Goal: Feedback & Contribution: Leave review/rating

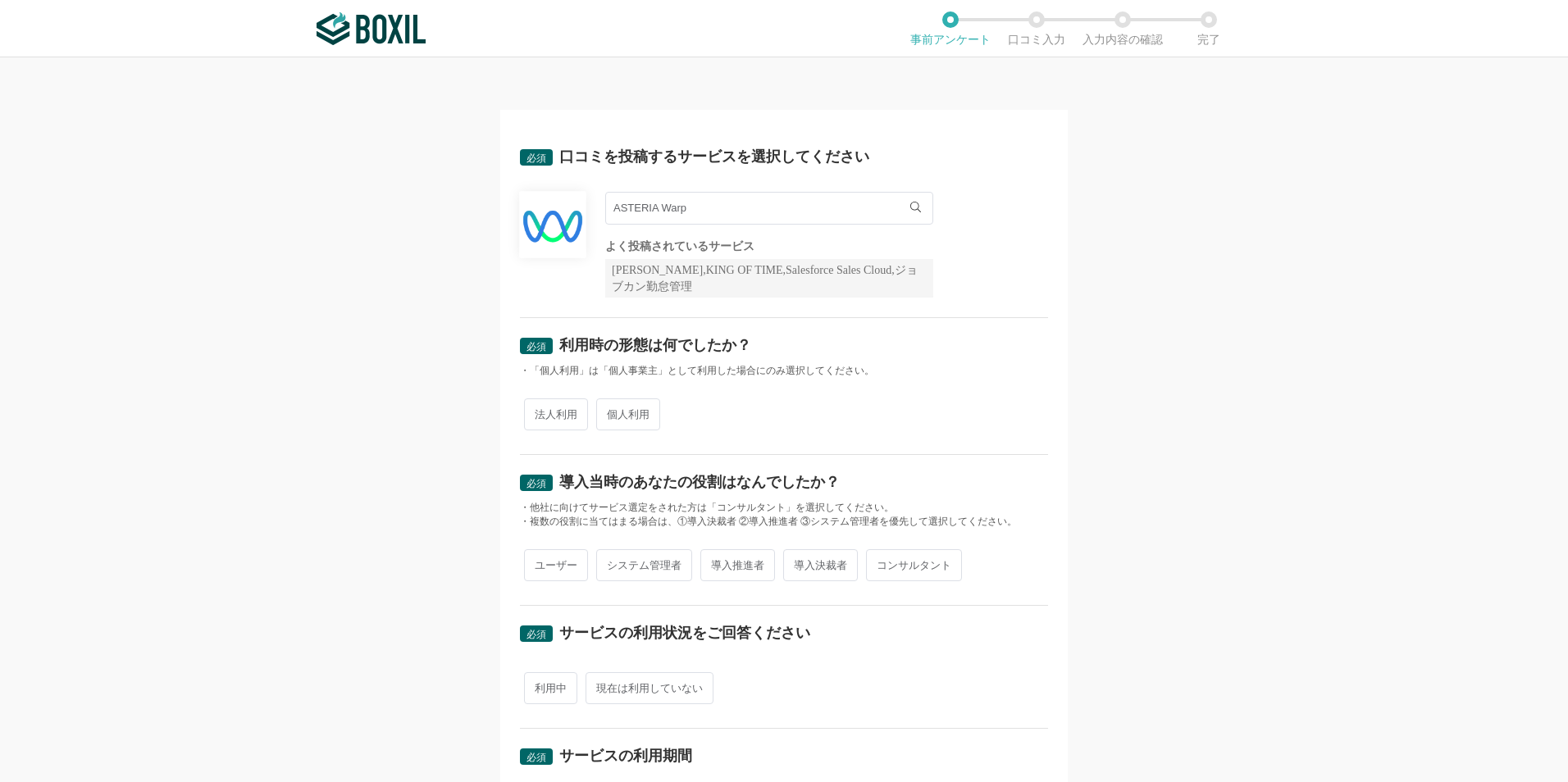
click at [550, 422] on span "法人利用" at bounding box center [556, 414] width 64 height 32
click at [539, 411] on input "法人利用" at bounding box center [533, 406] width 10 height 10
radio input "true"
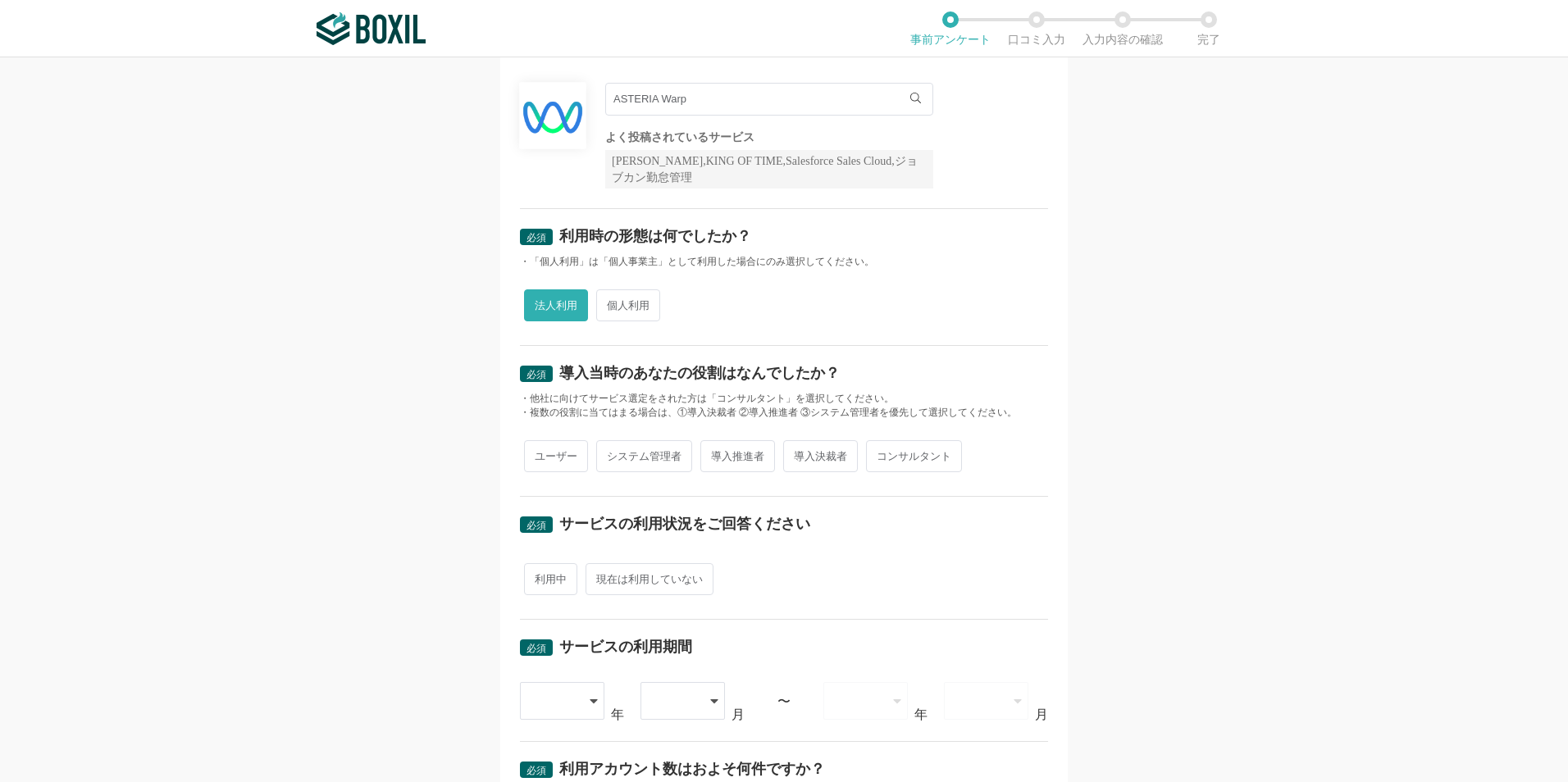
click at [531, 475] on div "ユーザー システム管理者 導入推進者 導入決裁者 コンサルタント" at bounding box center [784, 456] width 528 height 40
click at [536, 460] on span "ユーザー" at bounding box center [556, 456] width 64 height 32
click at [536, 453] on input "ユーザー" at bounding box center [533, 448] width 10 height 10
radio input "true"
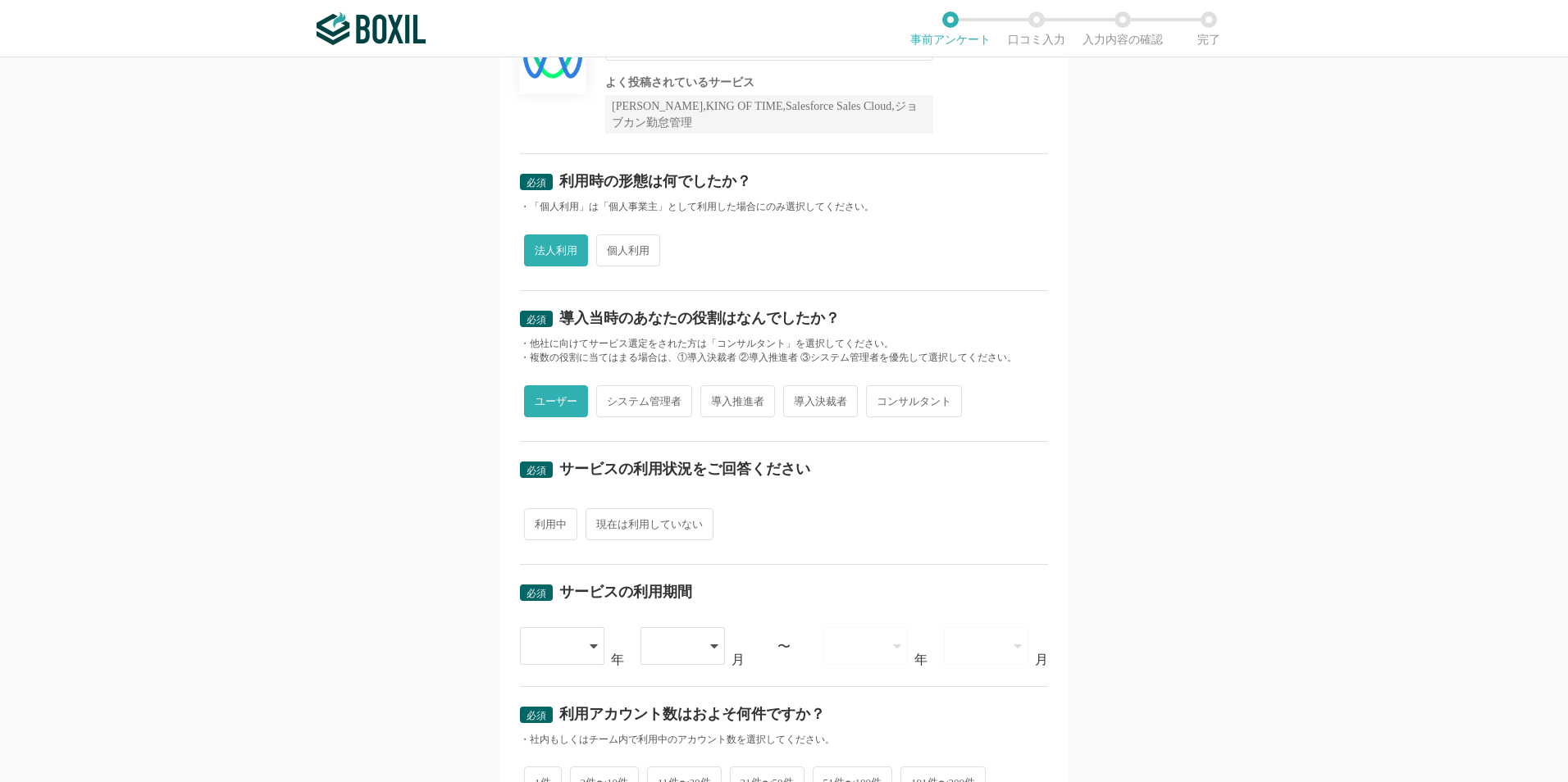
click at [544, 525] on span "利用中" at bounding box center [551, 525] width 53 height 32
click at [539, 522] on input "利用中" at bounding box center [533, 516] width 10 height 10
radio input "true"
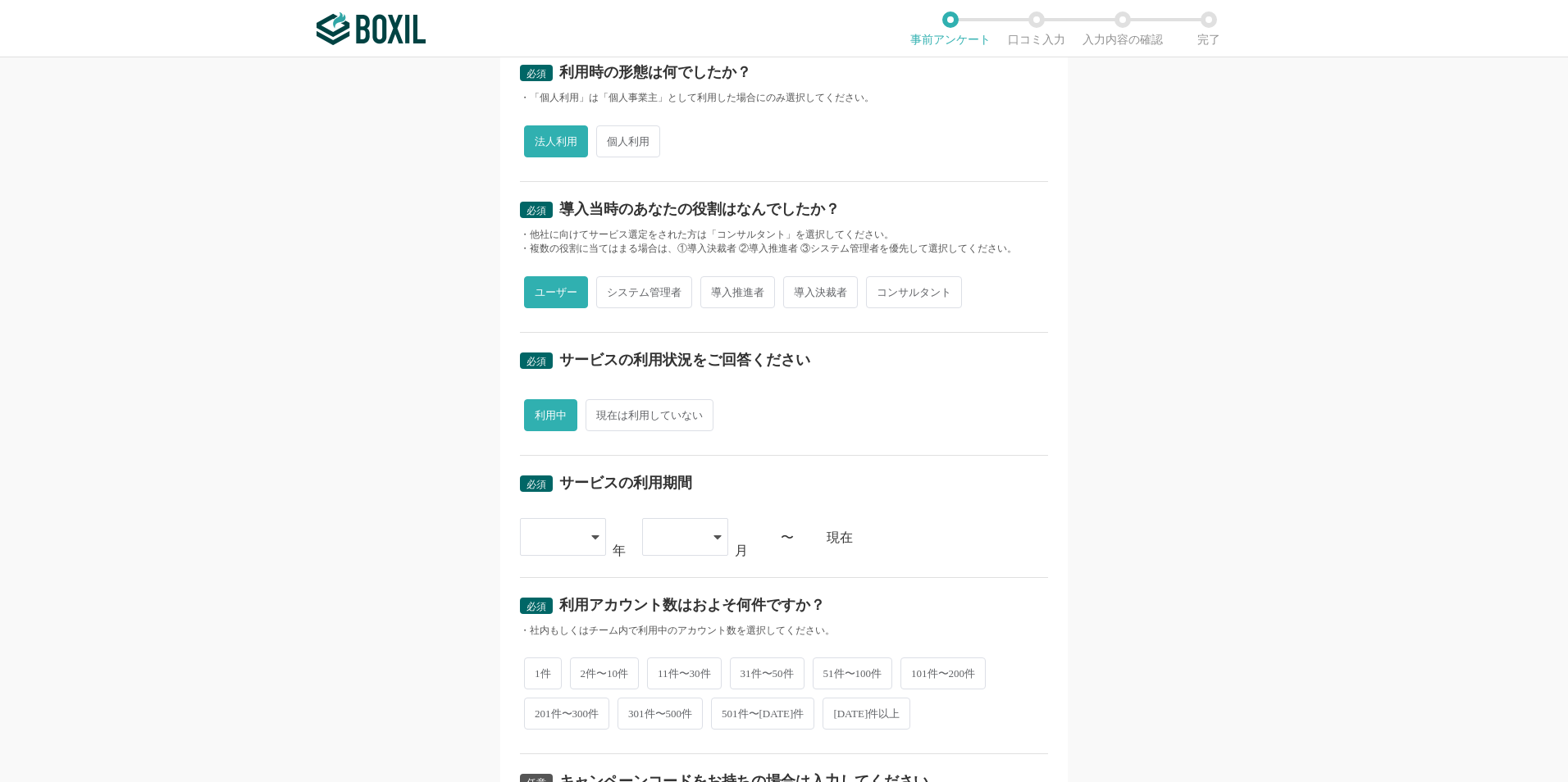
scroll to position [328, 0]
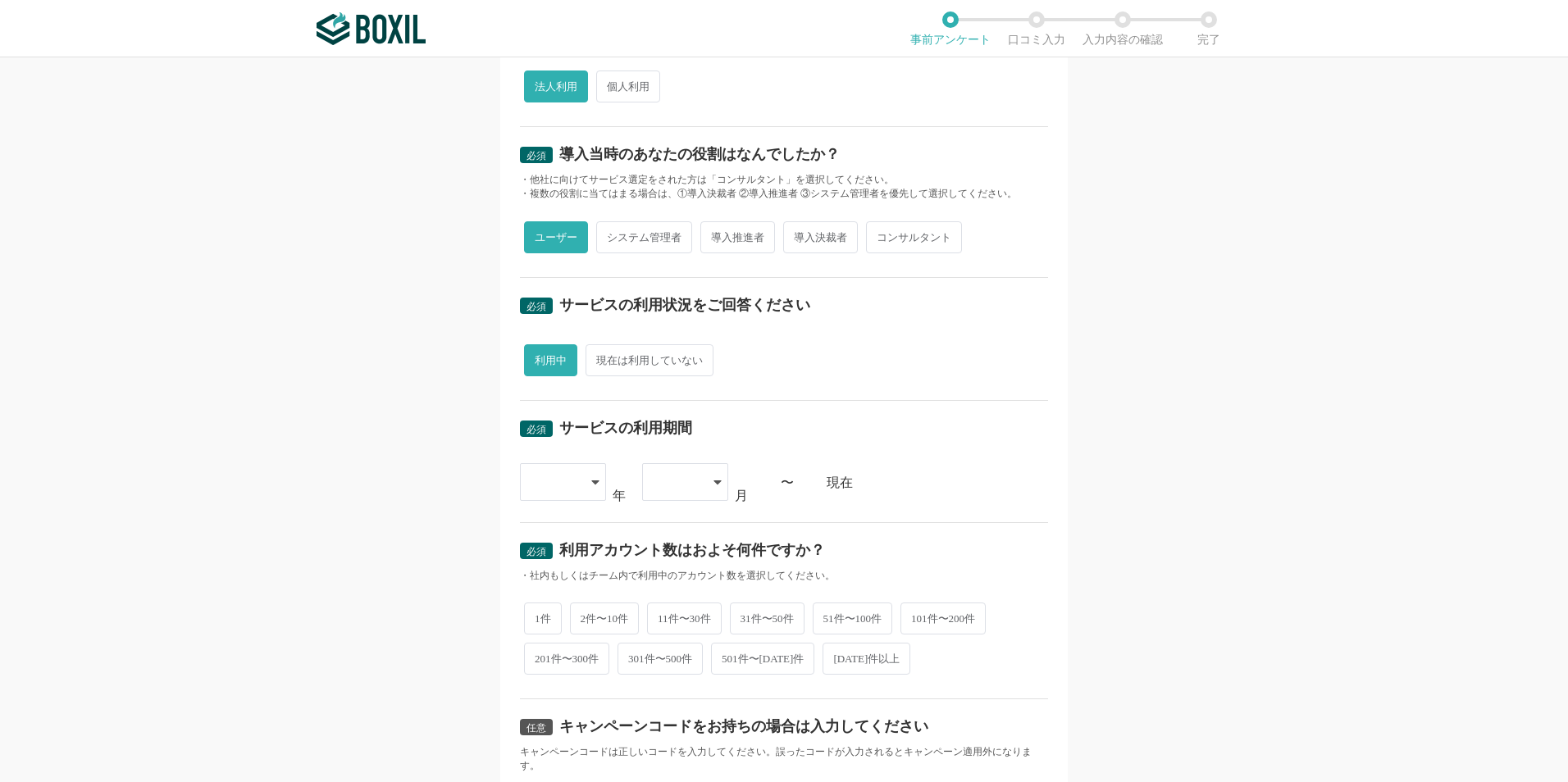
click at [562, 488] on div at bounding box center [554, 483] width 48 height 36
click at [554, 731] on span "[DATE]" at bounding box center [554, 735] width 43 height 13
click at [682, 475] on div at bounding box center [677, 483] width 48 height 36
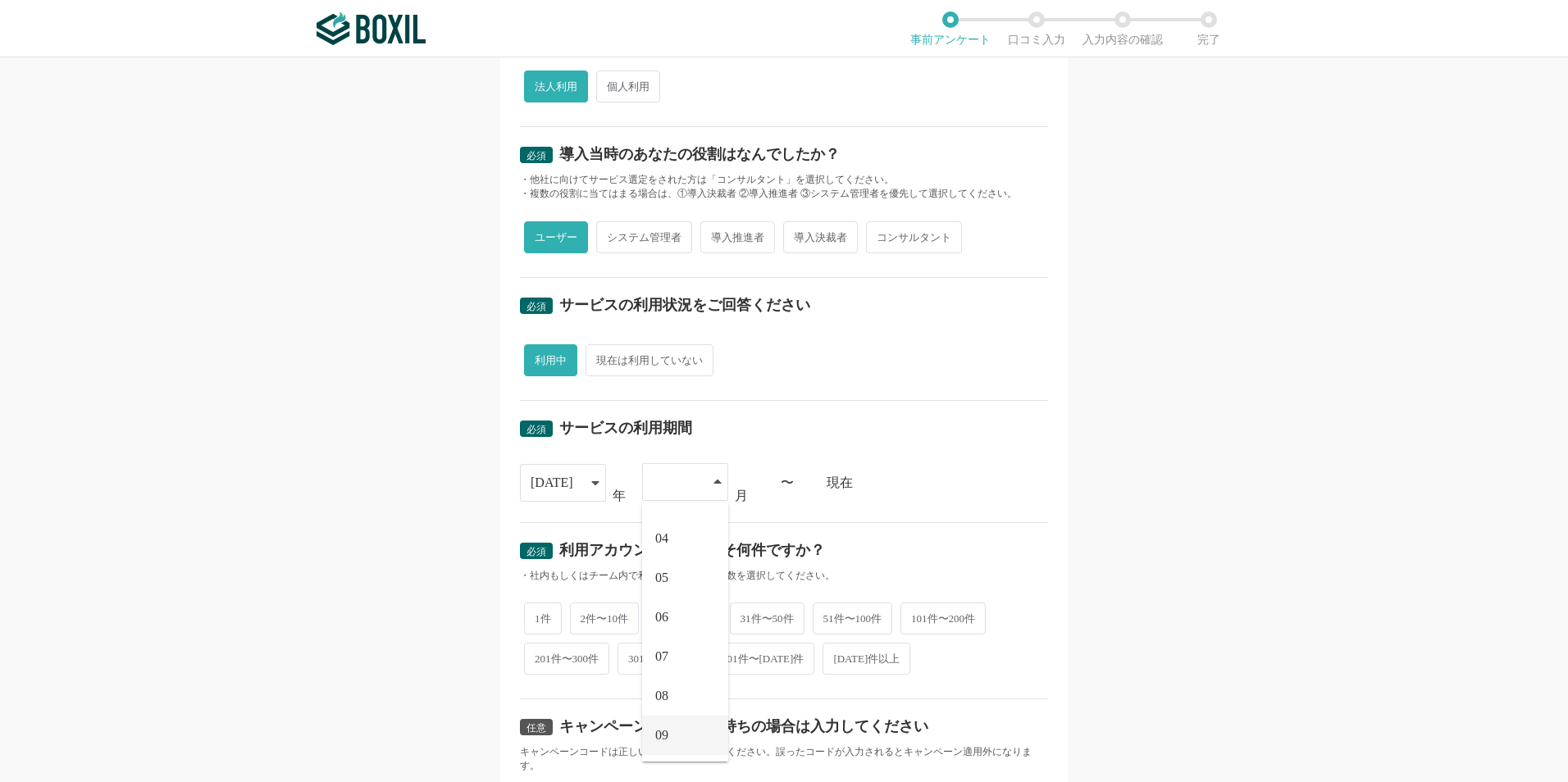
click at [668, 744] on li "09" at bounding box center [685, 735] width 86 height 39
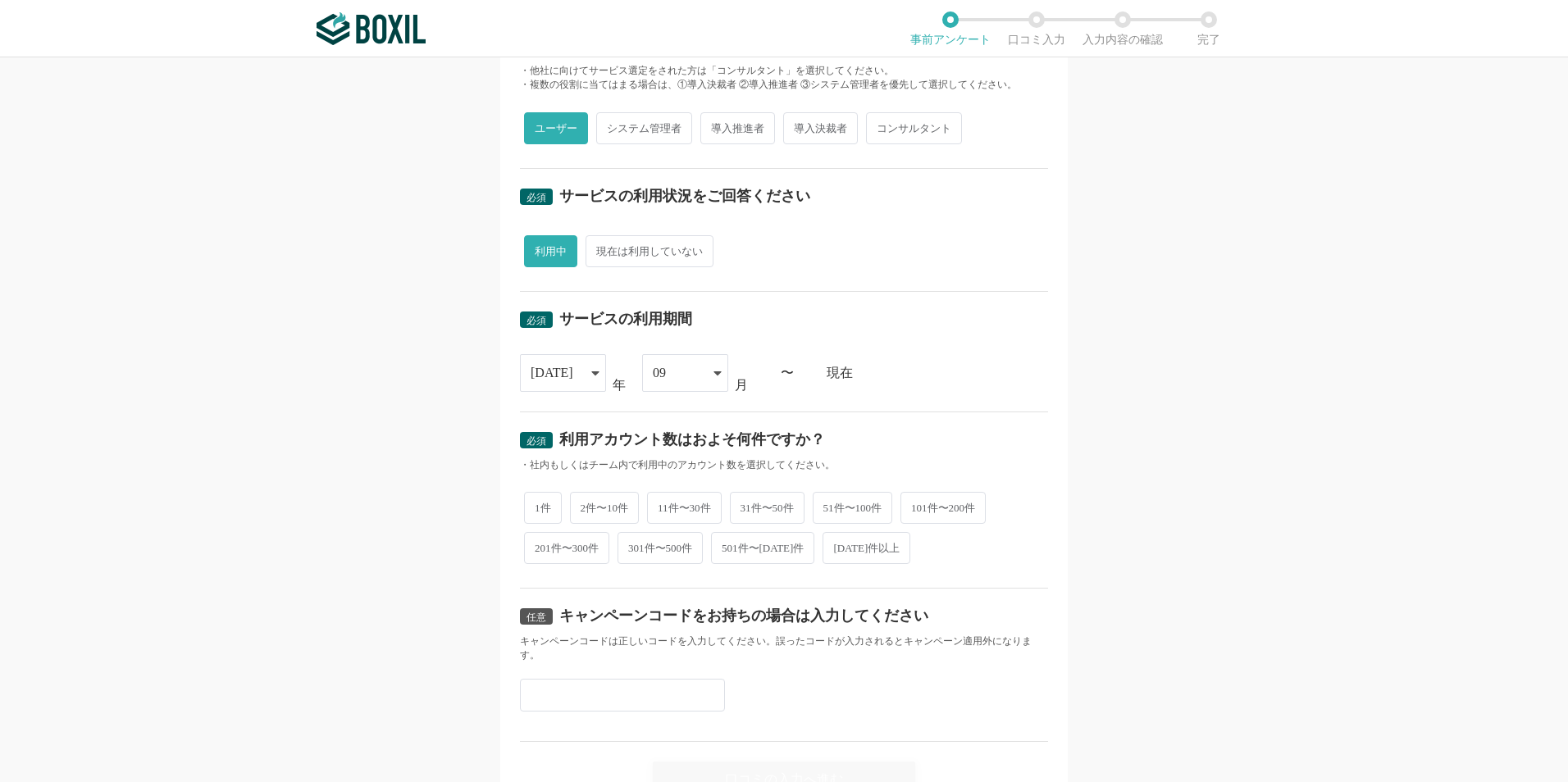
click at [536, 503] on span "1件" at bounding box center [544, 508] width 38 height 32
click at [536, 503] on input "1件" at bounding box center [533, 499] width 10 height 10
radio input "true"
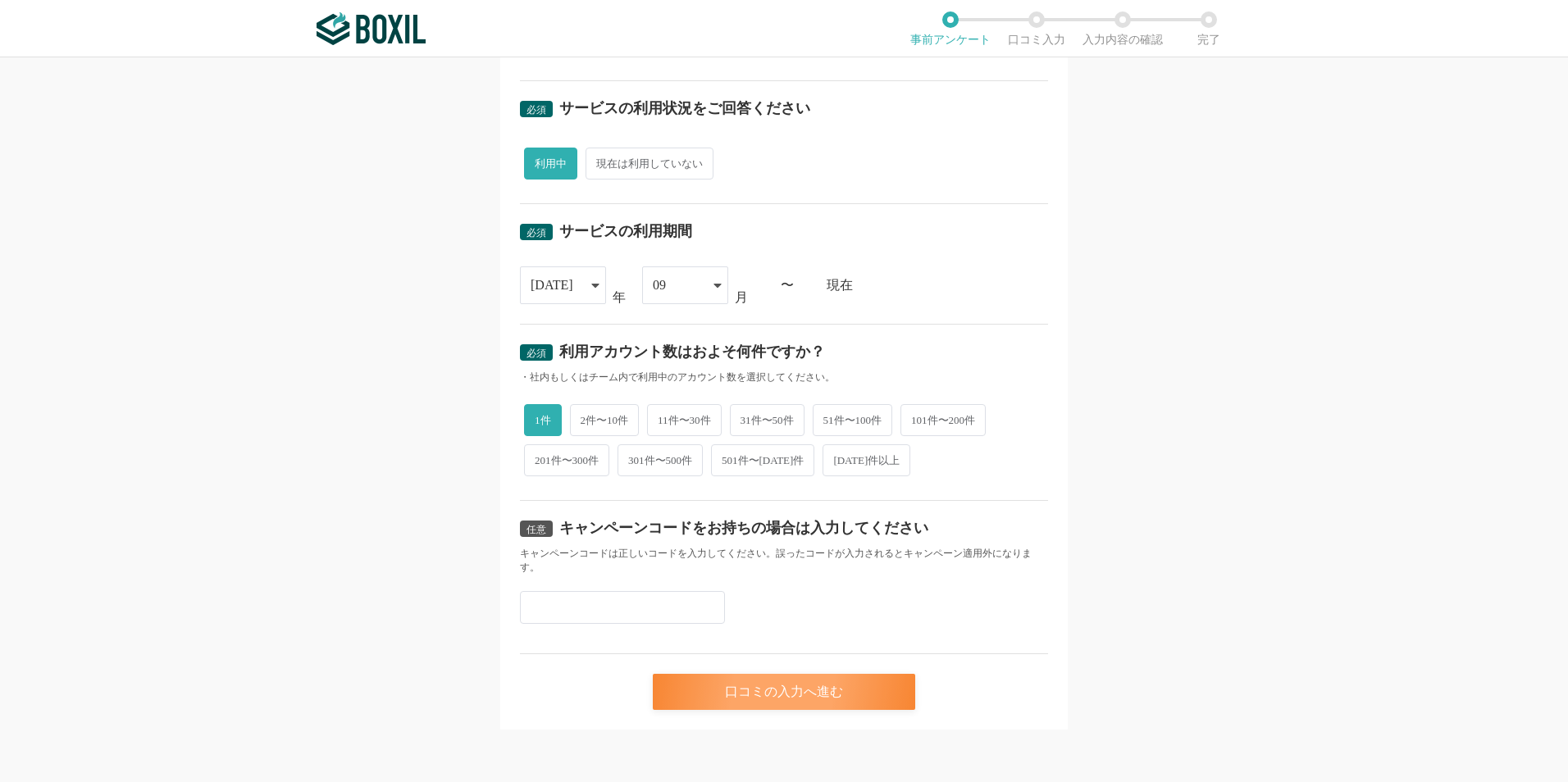
click at [797, 695] on div "口コミの入力へ進む" at bounding box center [784, 692] width 262 height 36
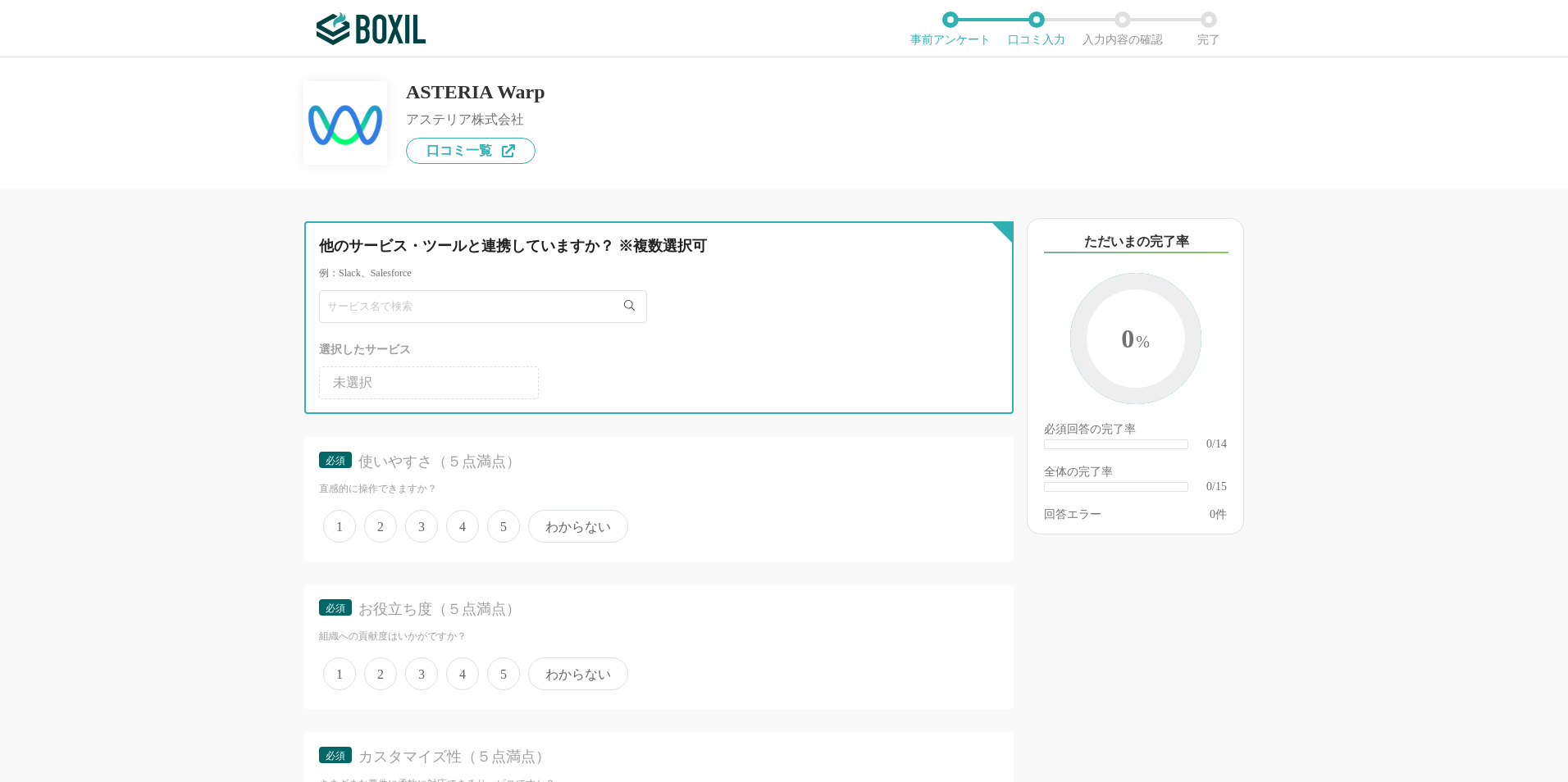
click at [451, 307] on input "text" at bounding box center [483, 307] width 328 height 33
type input "Asteria"
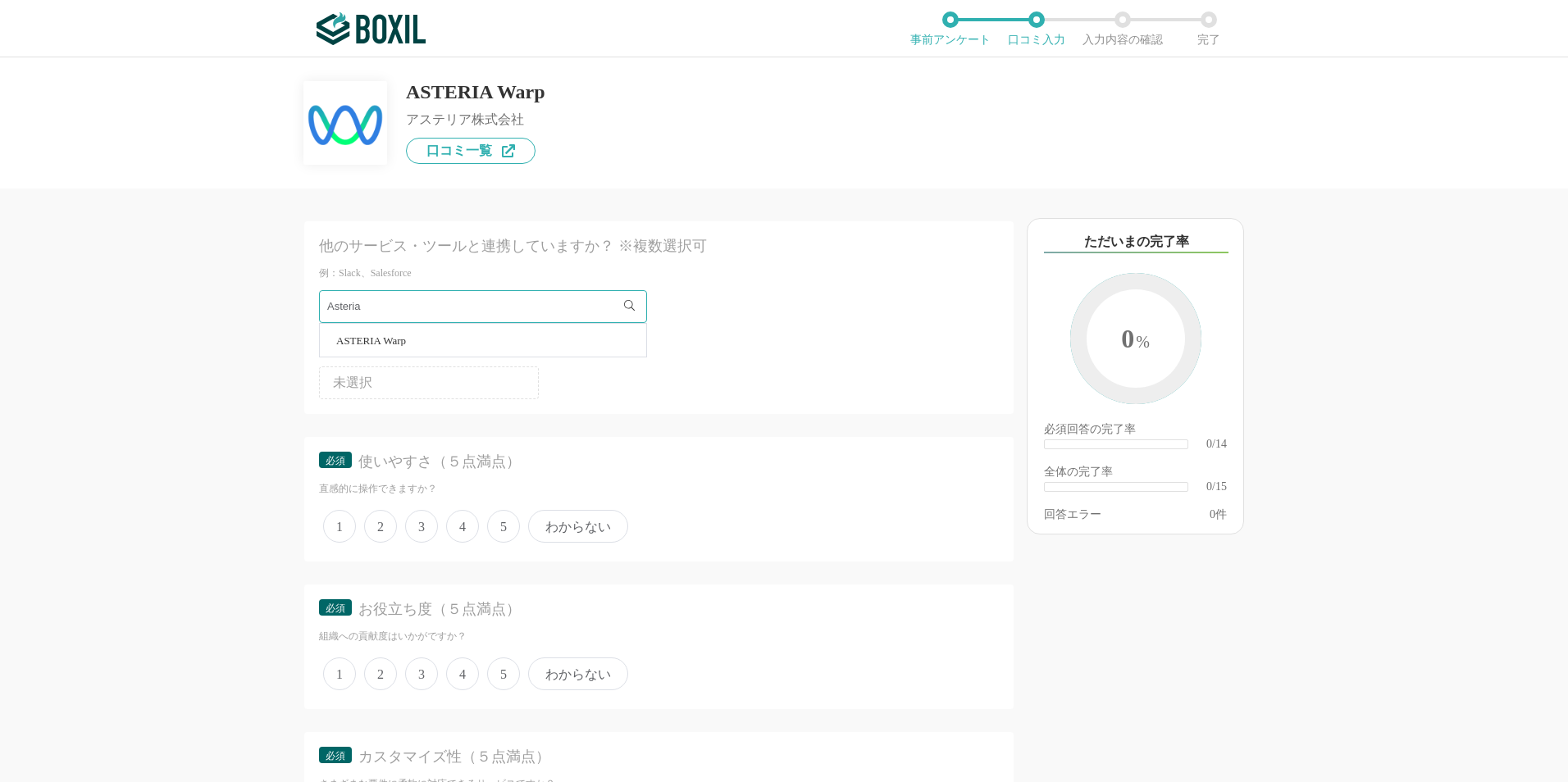
click at [394, 345] on span "ASTERIA Warp" at bounding box center [371, 340] width 69 height 10
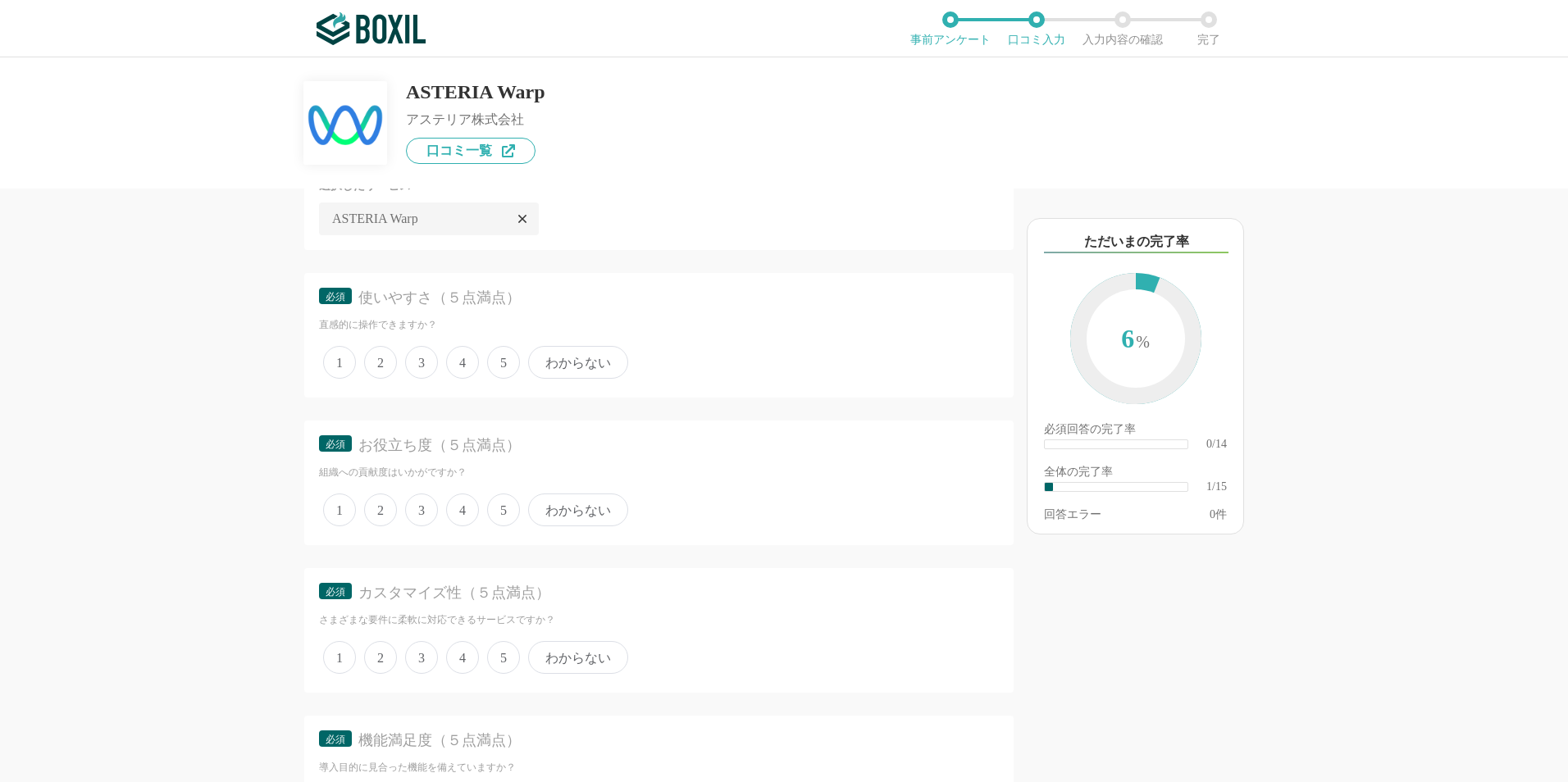
drag, startPoint x: 461, startPoint y: 373, endPoint x: 459, endPoint y: 460, distance: 87.0
click at [461, 379] on label "4" at bounding box center [463, 362] width 33 height 33
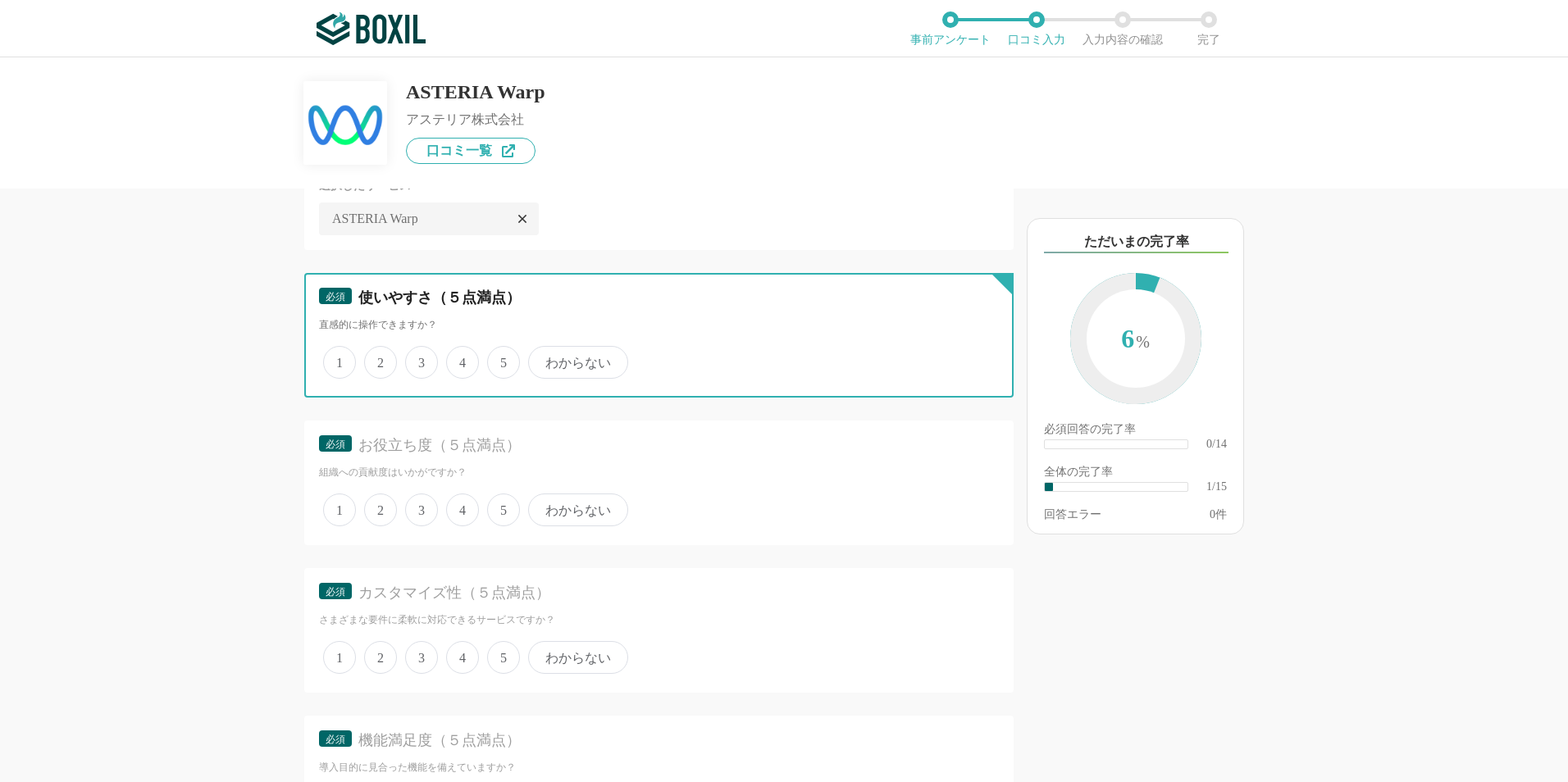
click at [461, 359] on input "4" at bounding box center [455, 353] width 10 height 10
radio input "true"
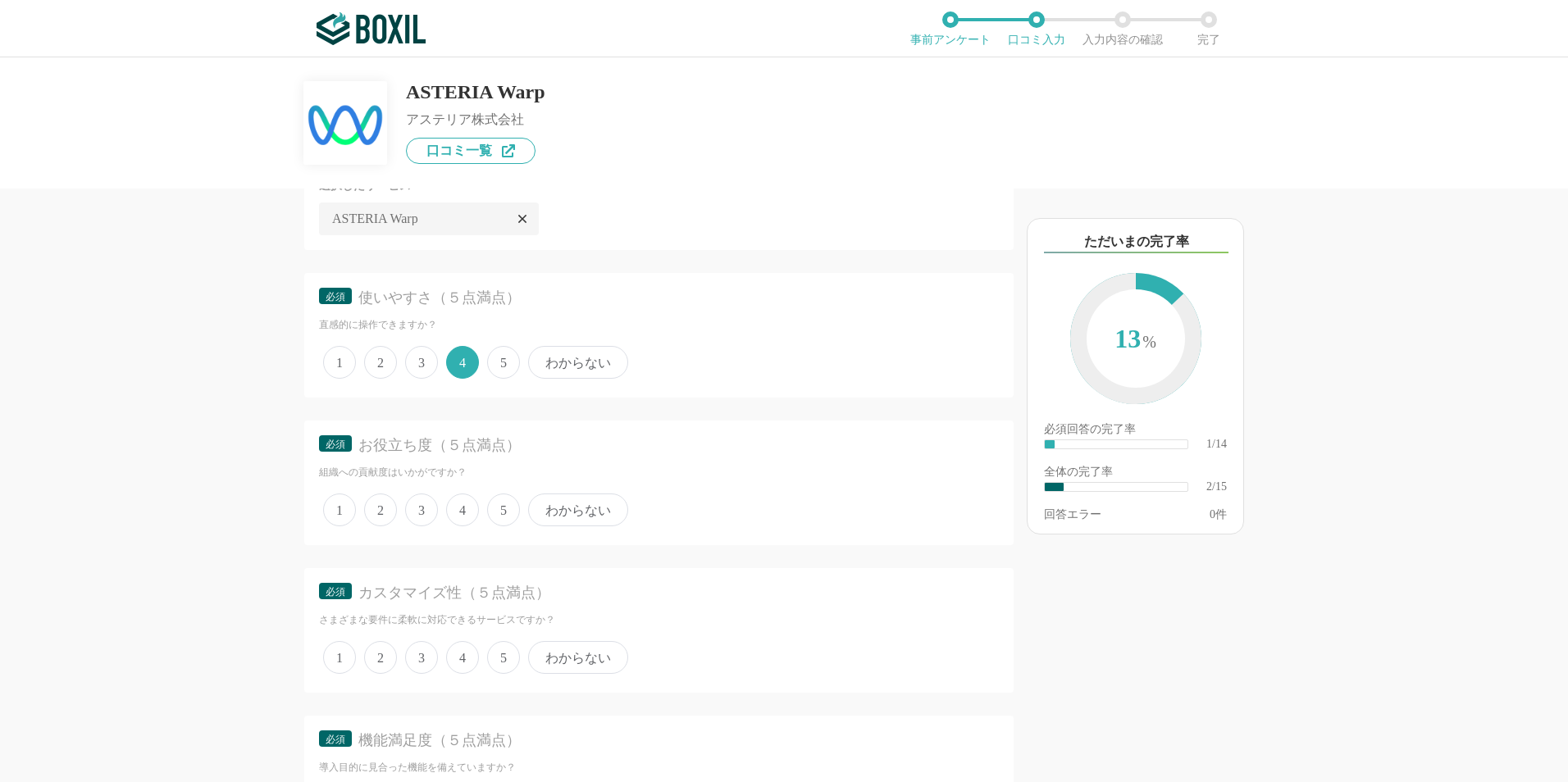
click at [461, 516] on span "4" at bounding box center [463, 510] width 33 height 33
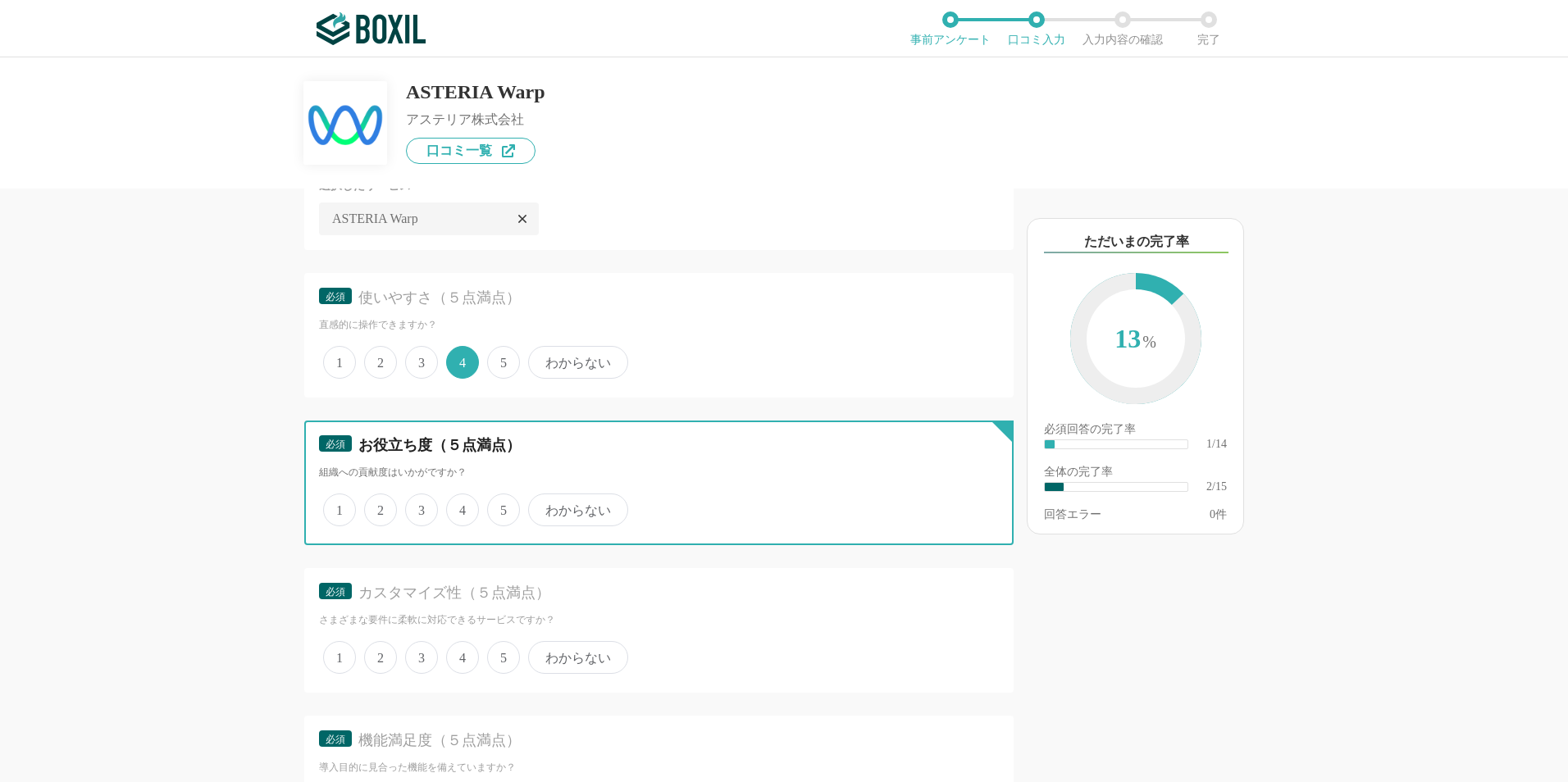
click at [461, 506] on input "4" at bounding box center [455, 501] width 10 height 10
radio input "true"
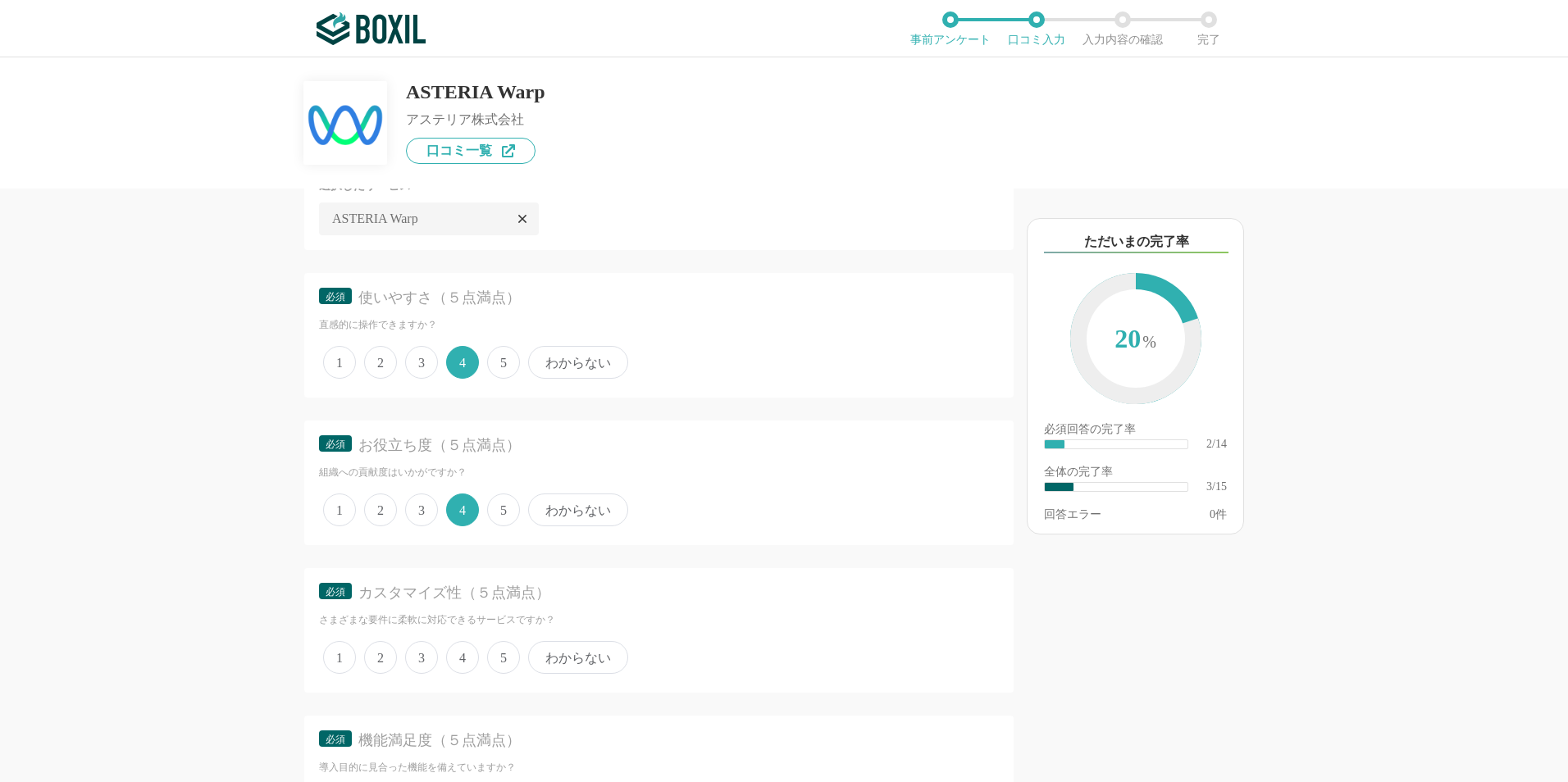
click at [452, 656] on span "4" at bounding box center [463, 658] width 33 height 33
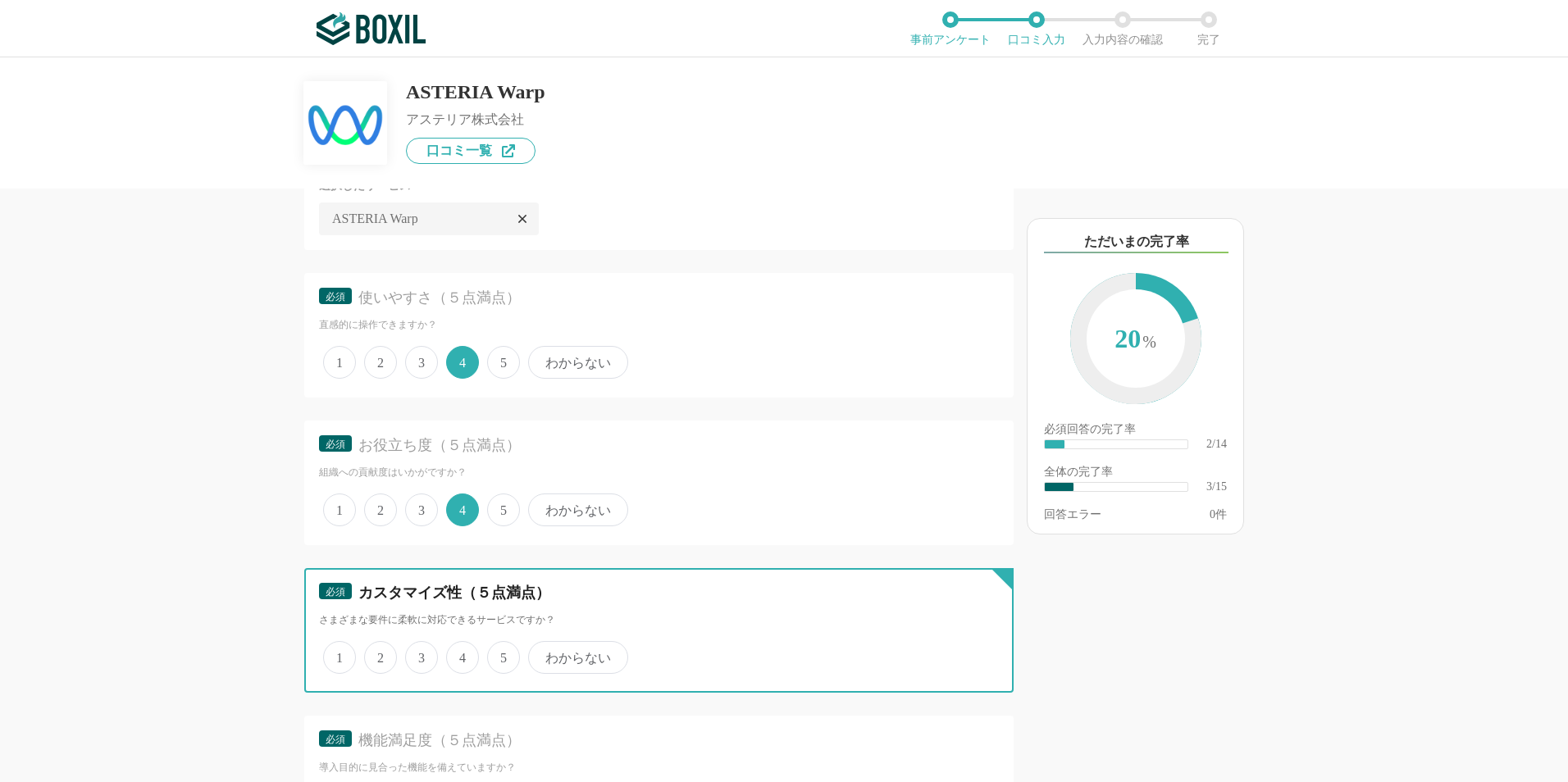
click at [452, 655] on input "4" at bounding box center [455, 649] width 10 height 10
radio input "true"
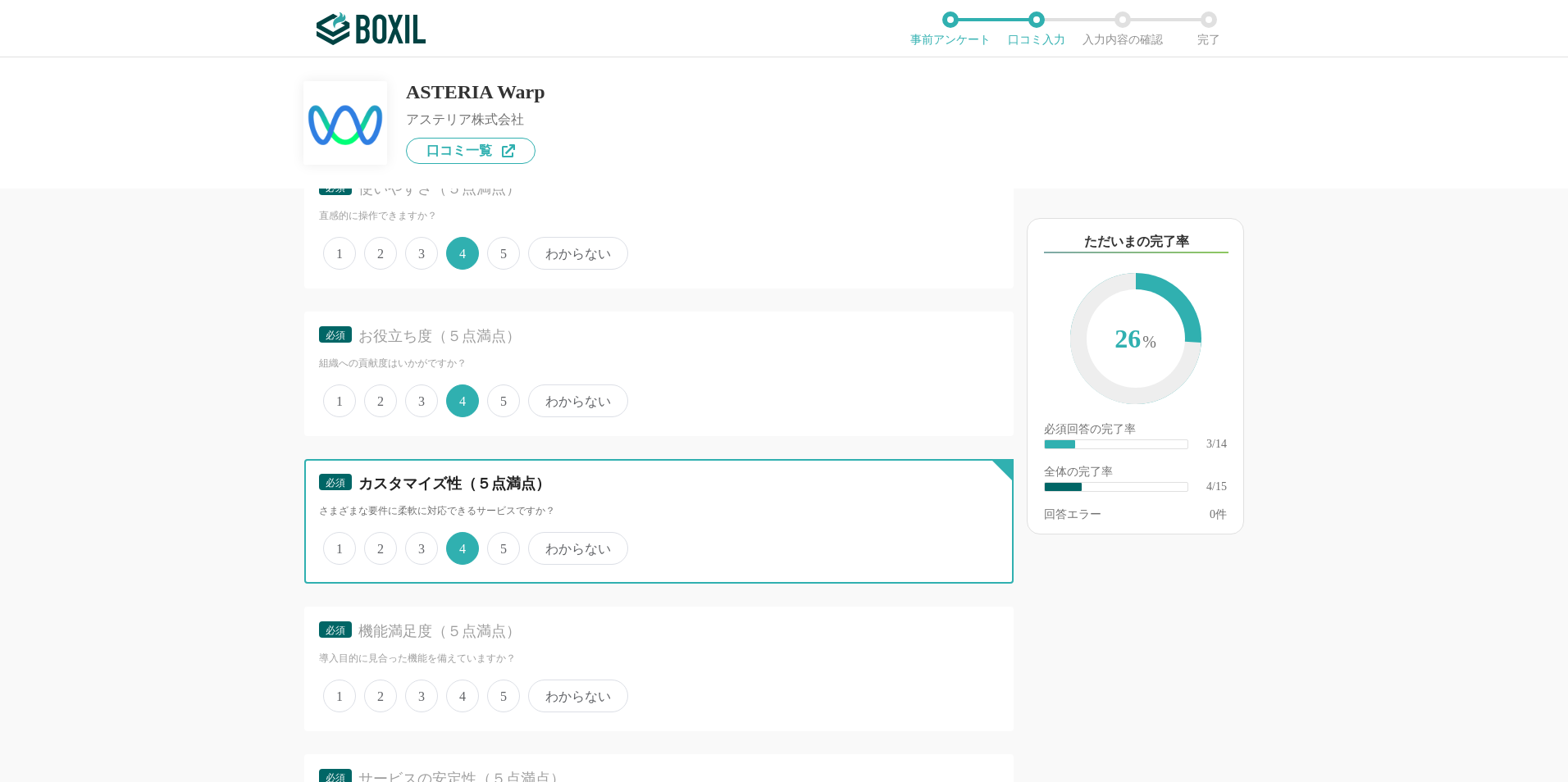
scroll to position [383, 0]
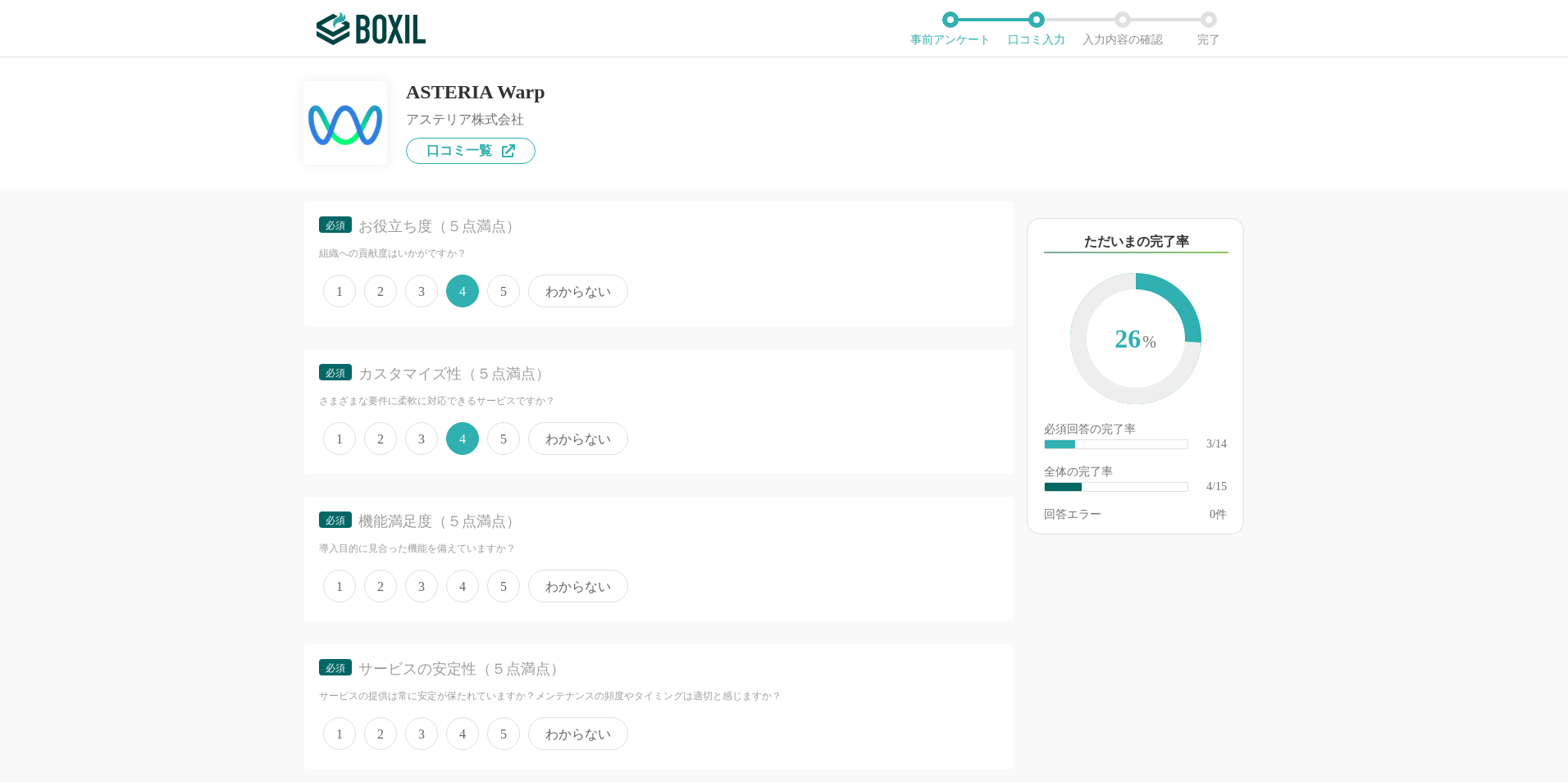
click at [459, 583] on span "4" at bounding box center [463, 586] width 33 height 33
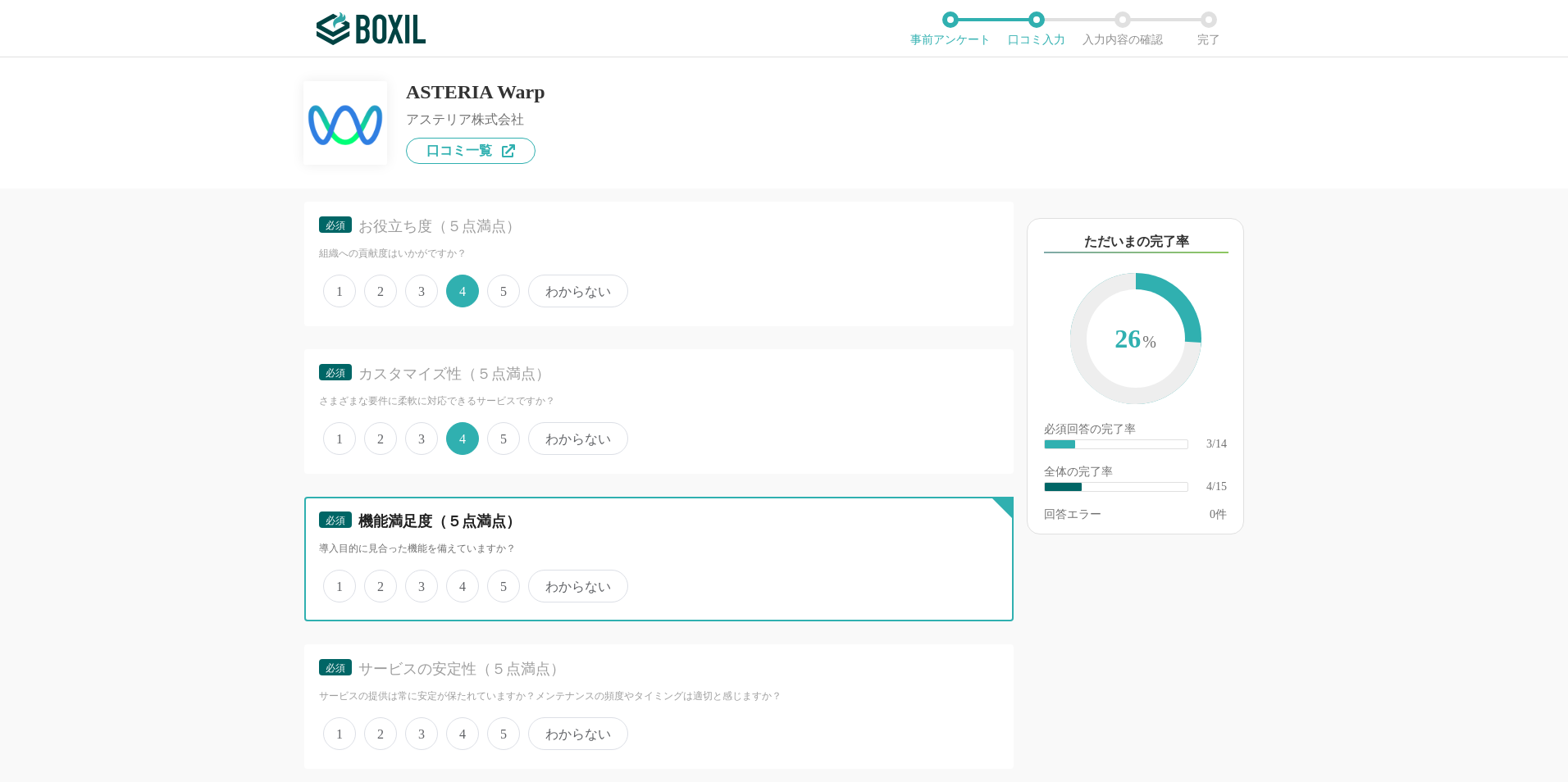
click at [459, 583] on input "4" at bounding box center [455, 577] width 10 height 10
radio input "true"
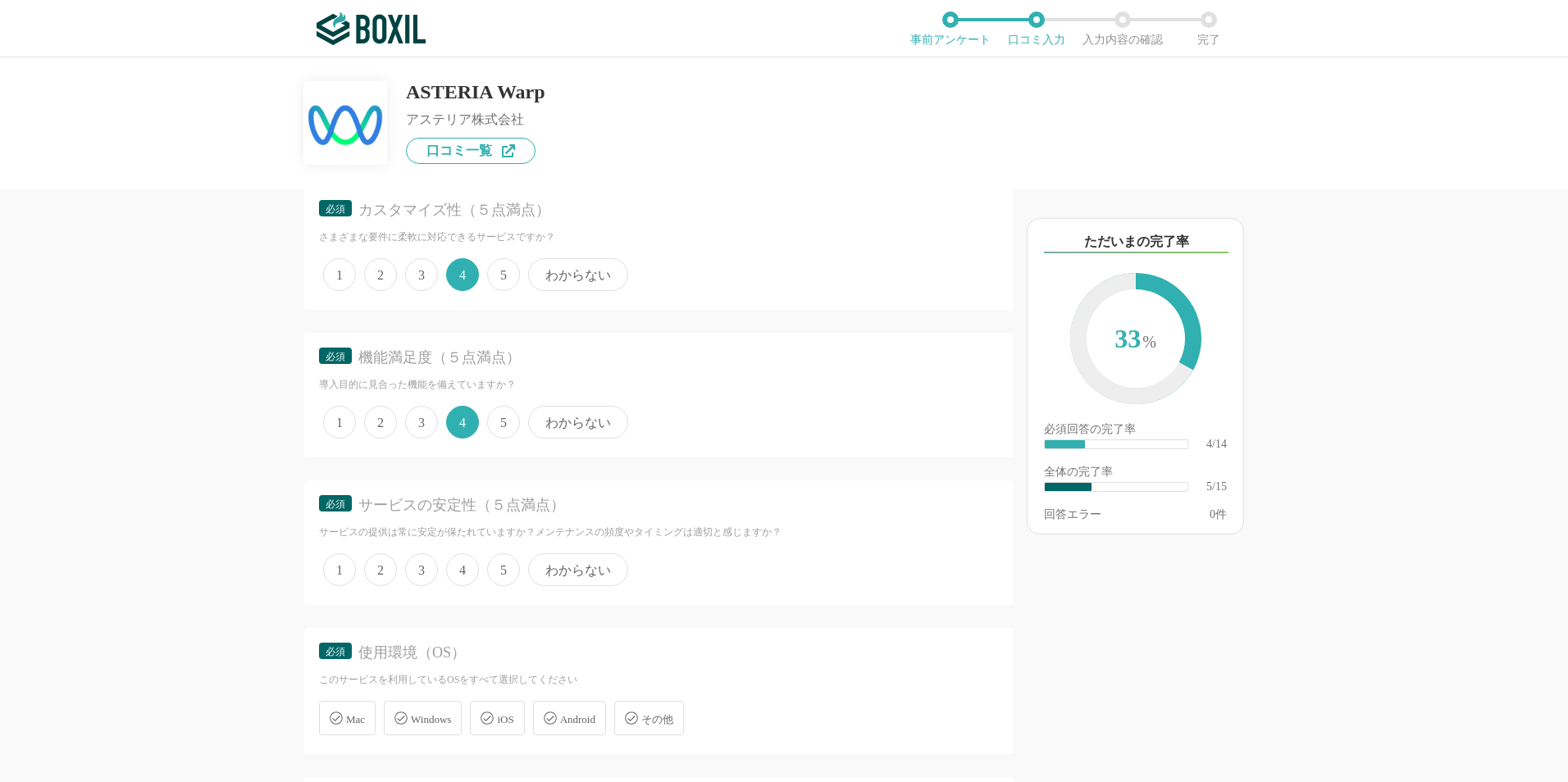
click at [470, 573] on span "4" at bounding box center [463, 570] width 33 height 33
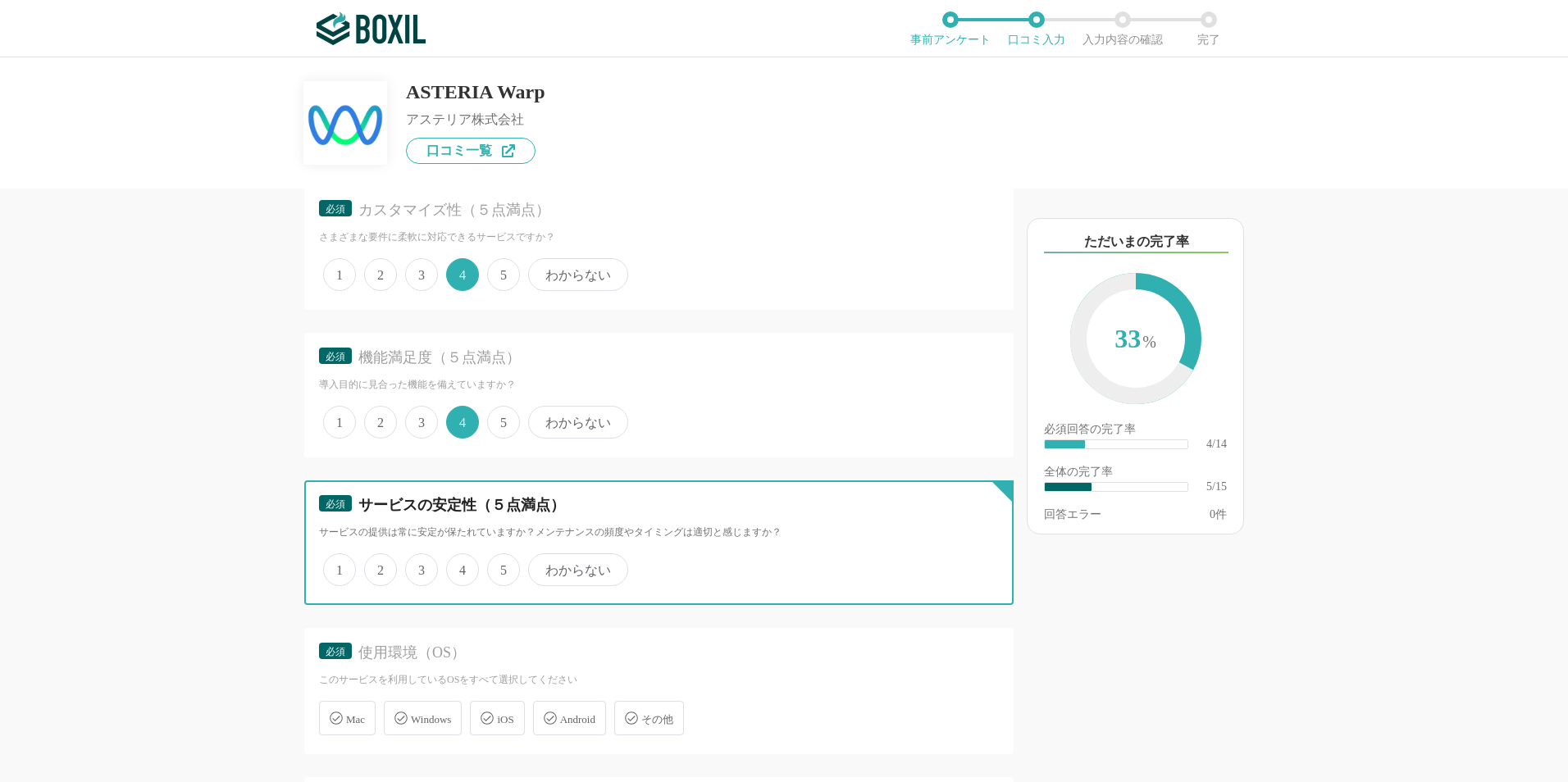
click at [461, 566] on input "4" at bounding box center [455, 561] width 10 height 10
radio input "true"
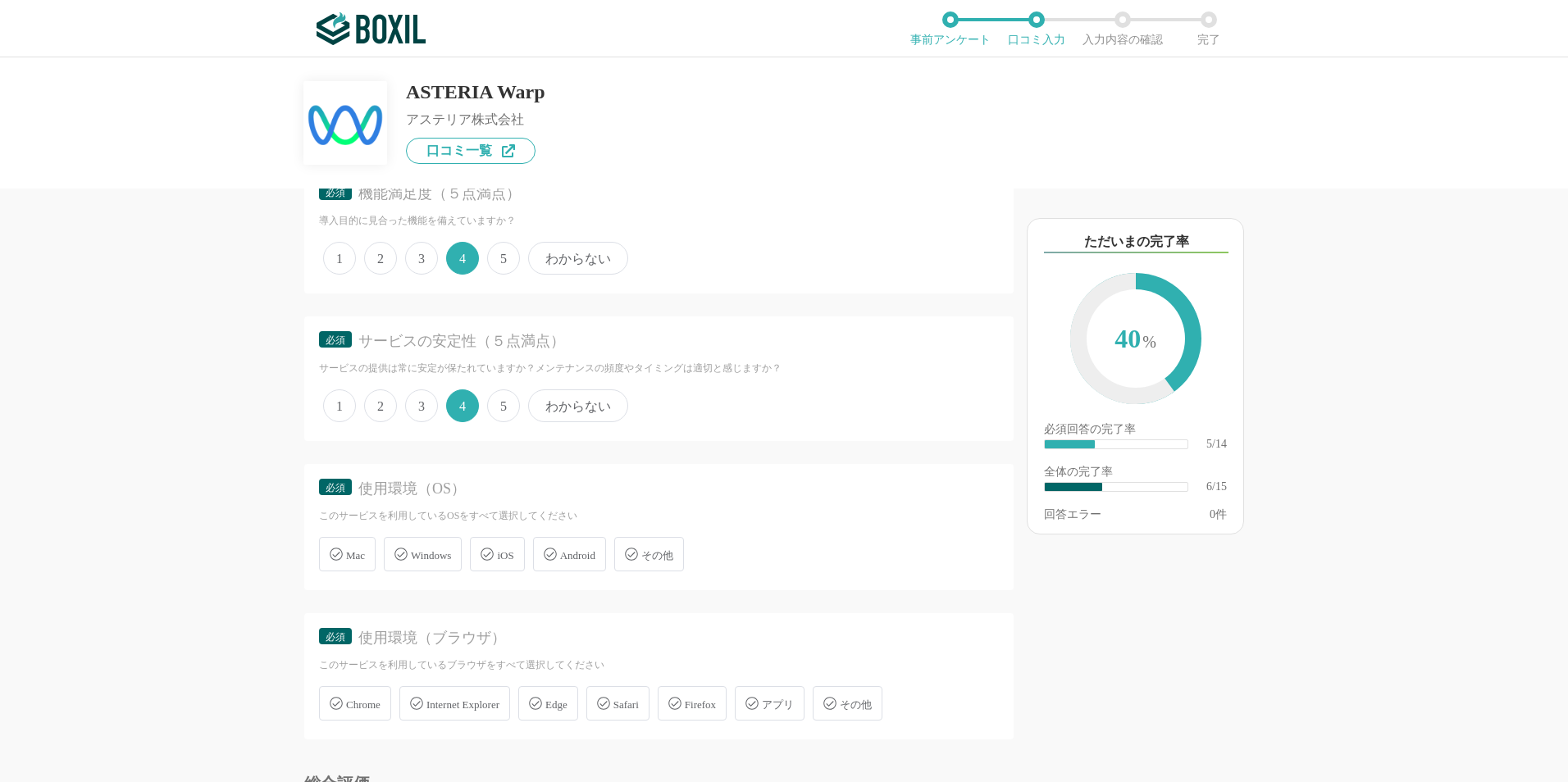
click at [396, 556] on icon at bounding box center [401, 555] width 13 height 13
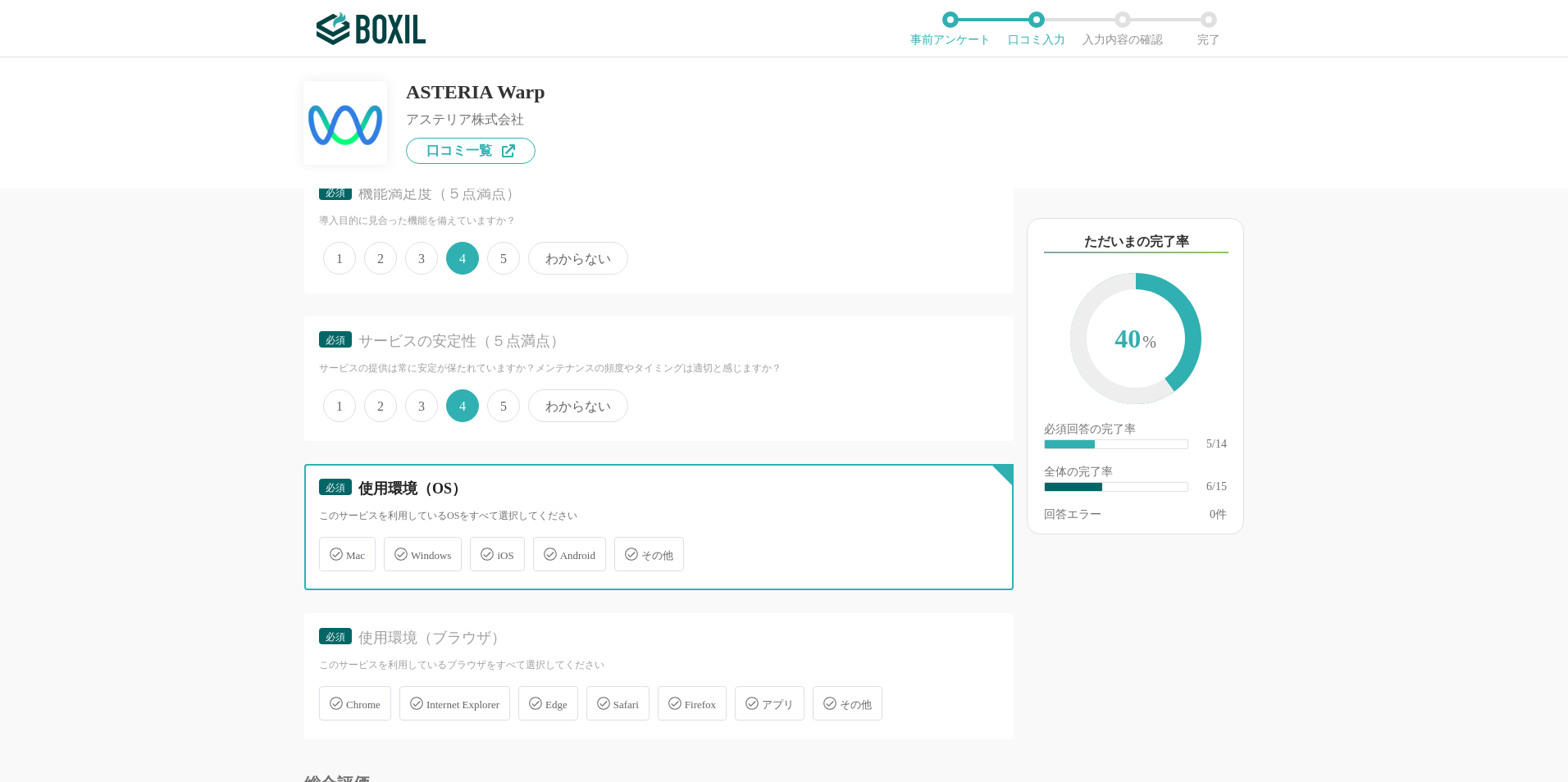
click at [396, 550] on input "Windows" at bounding box center [392, 544] width 10 height 10
checkbox input "true"
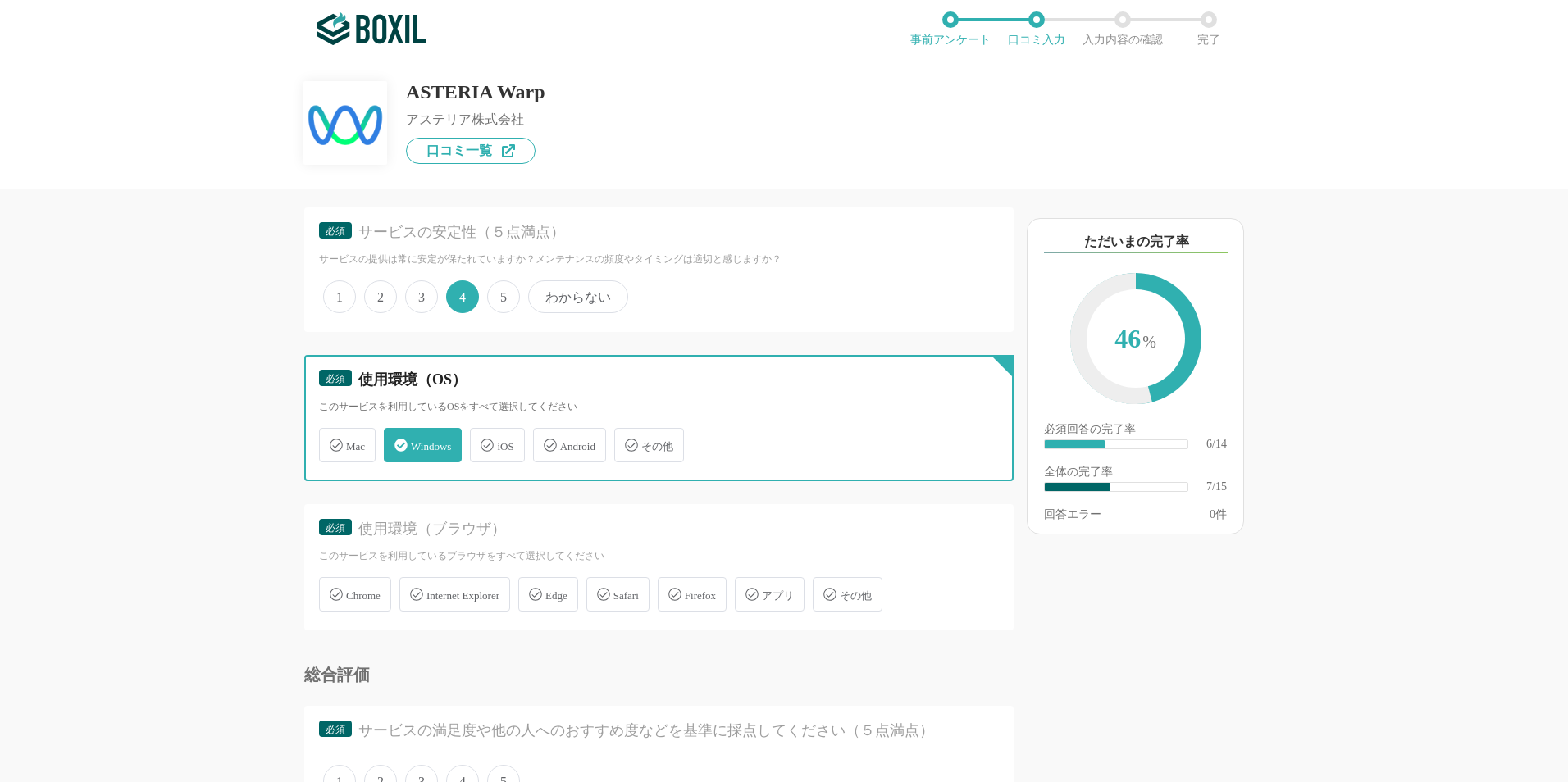
scroll to position [929, 0]
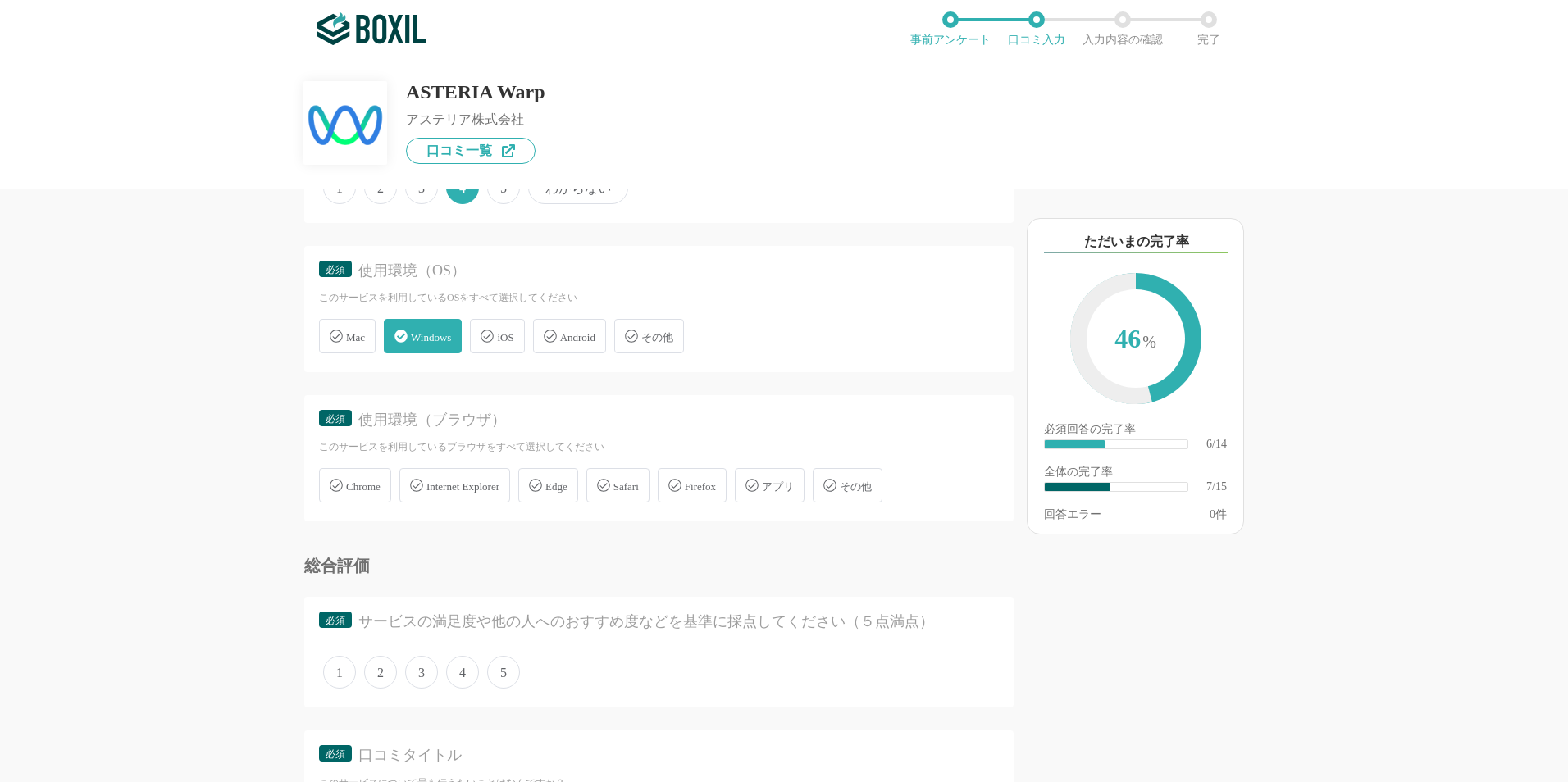
click at [543, 487] on icon at bounding box center [536, 486] width 13 height 13
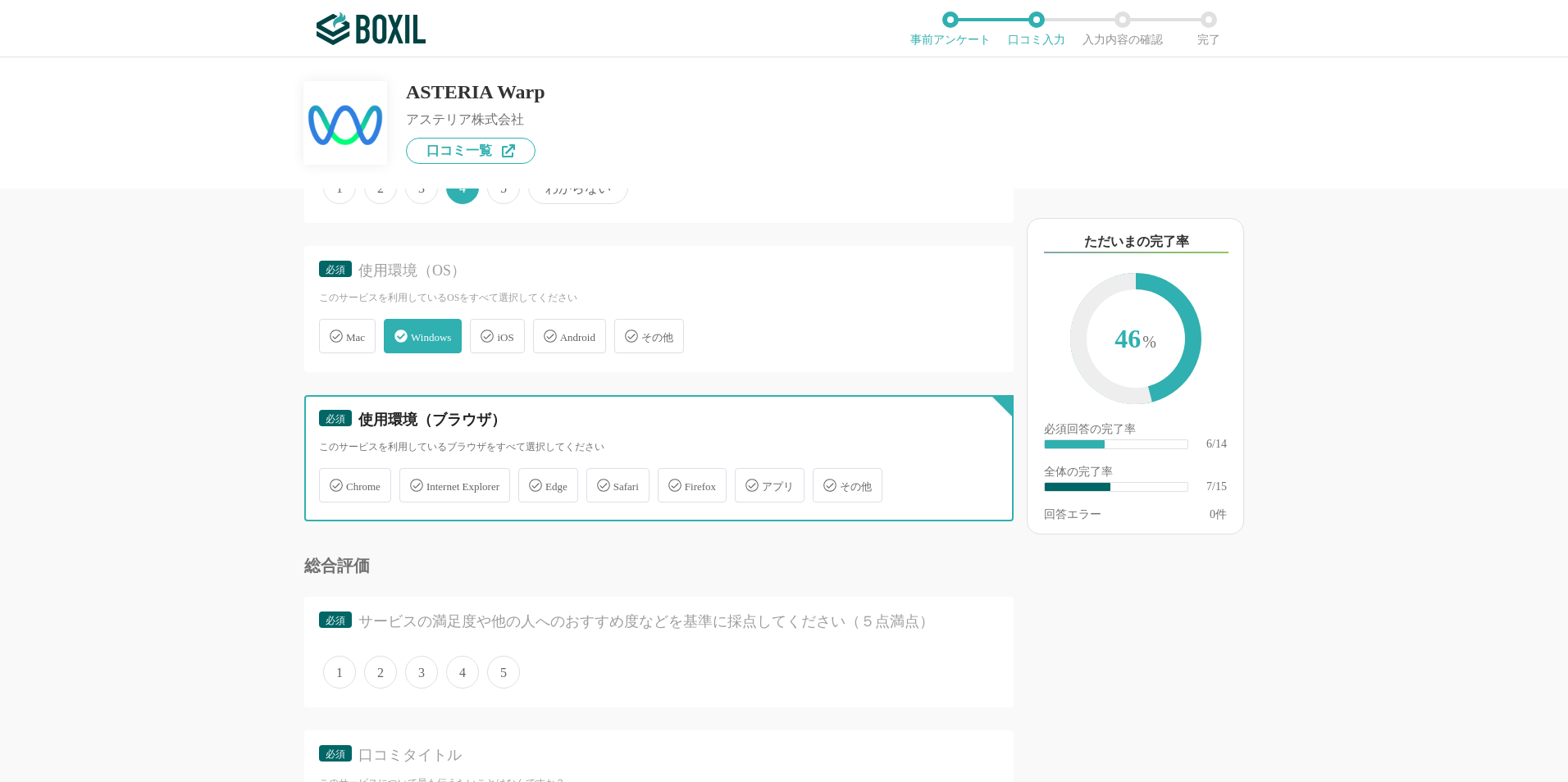
click at [532, 482] on input "Edge" at bounding box center [526, 475] width 10 height 10
checkbox input "true"
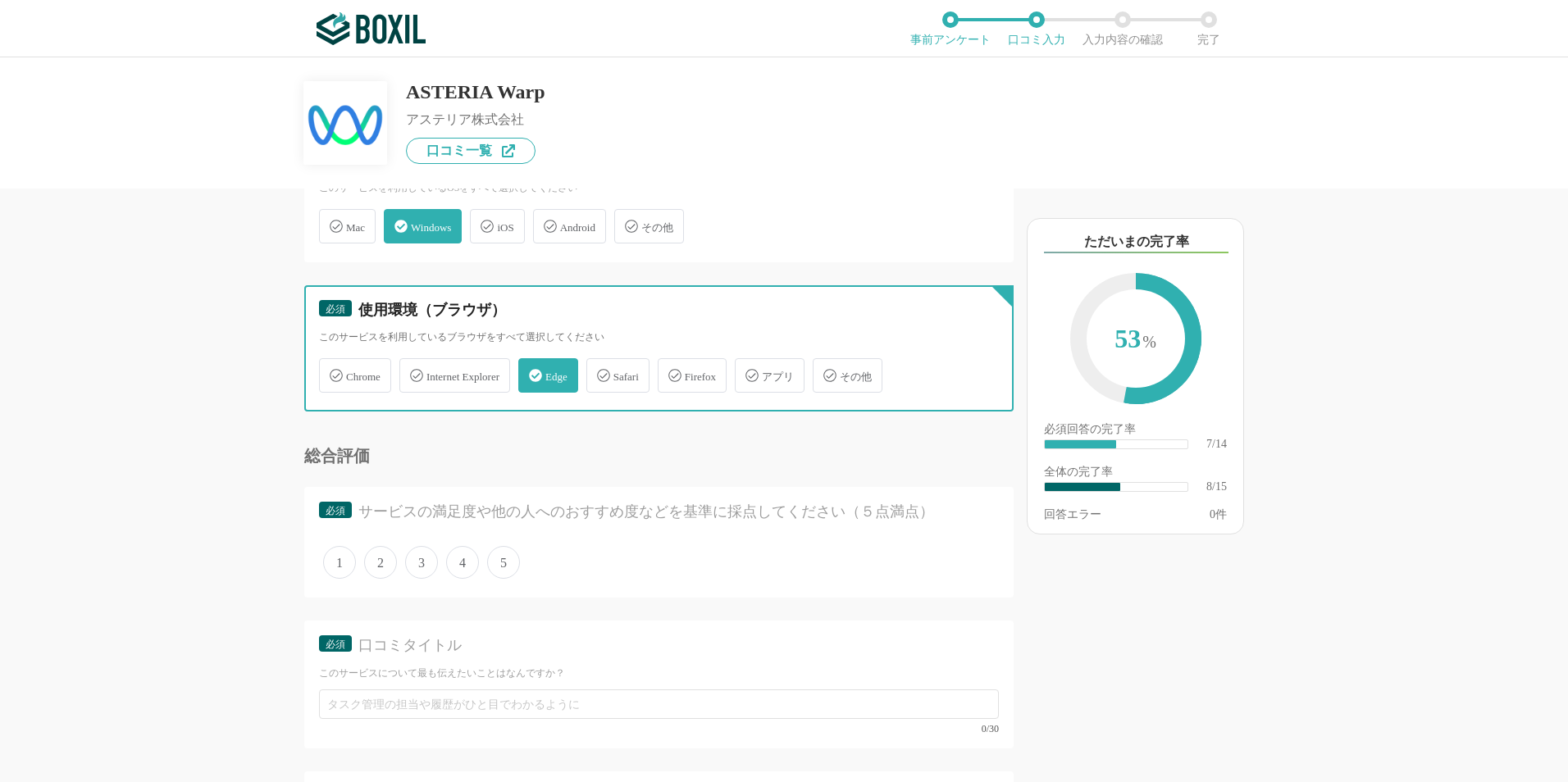
scroll to position [1094, 0]
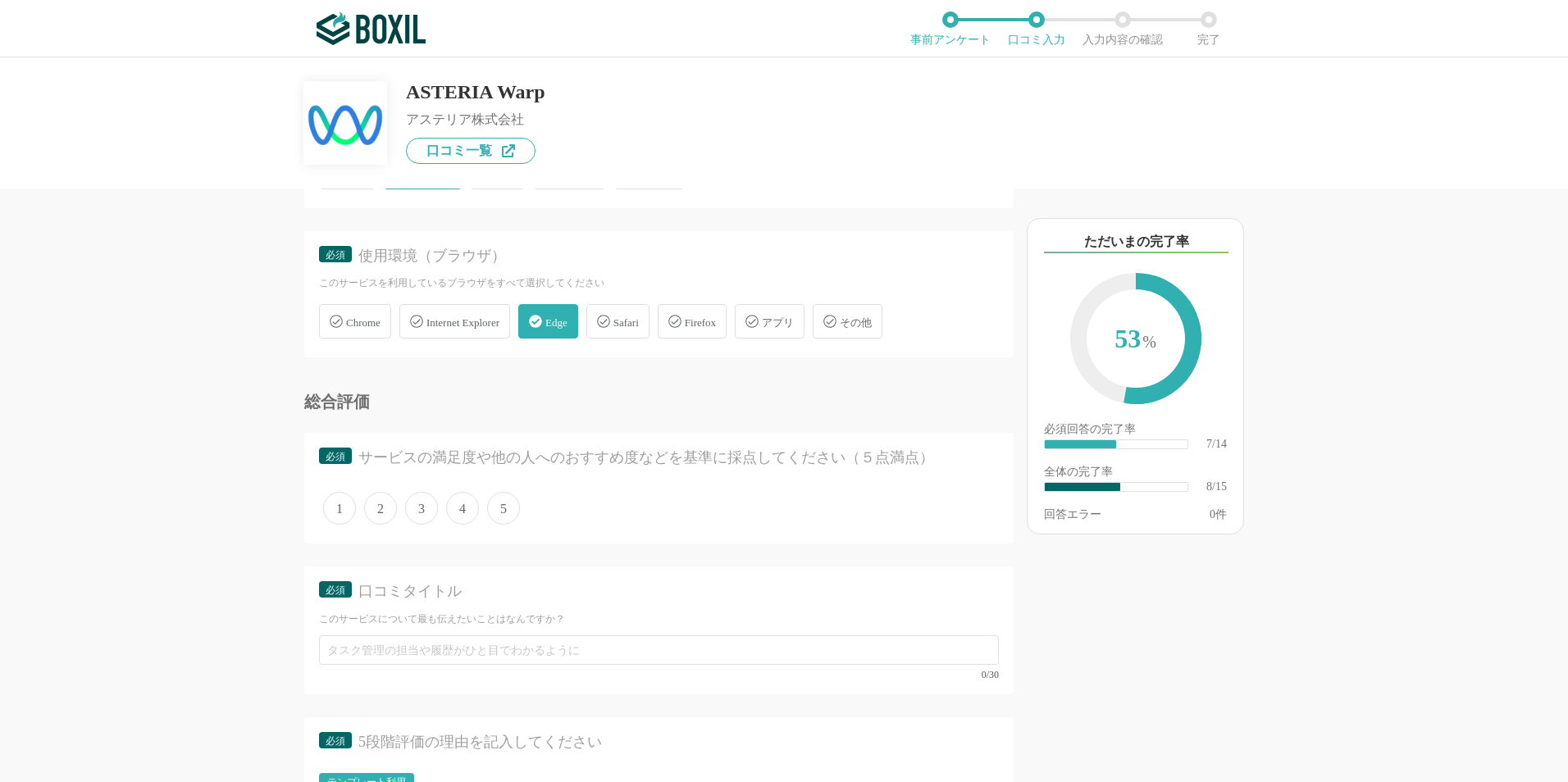
click at [457, 516] on span "4" at bounding box center [463, 508] width 33 height 33
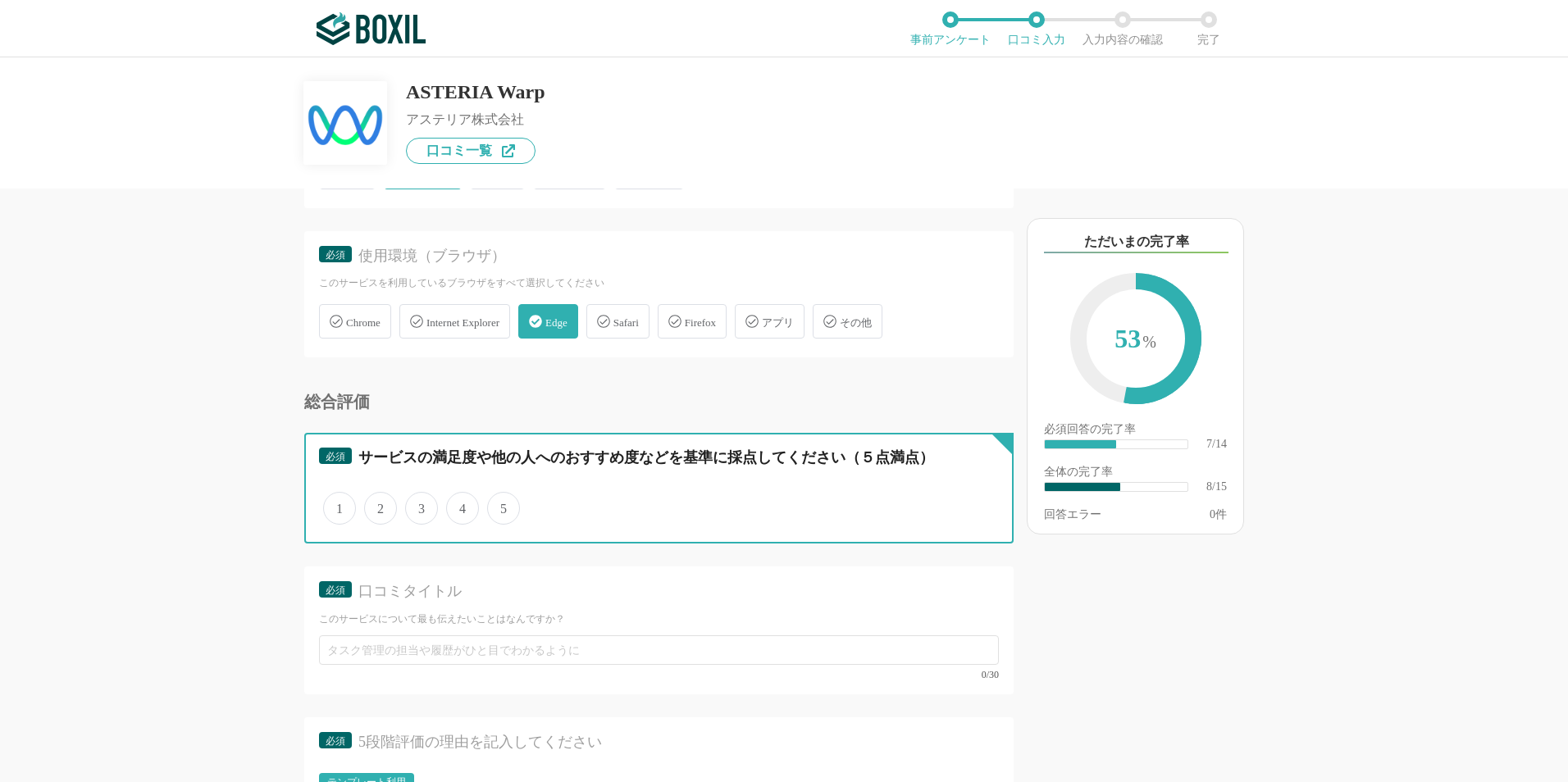
click at [457, 505] on input "4" at bounding box center [455, 499] width 10 height 10
radio input "true"
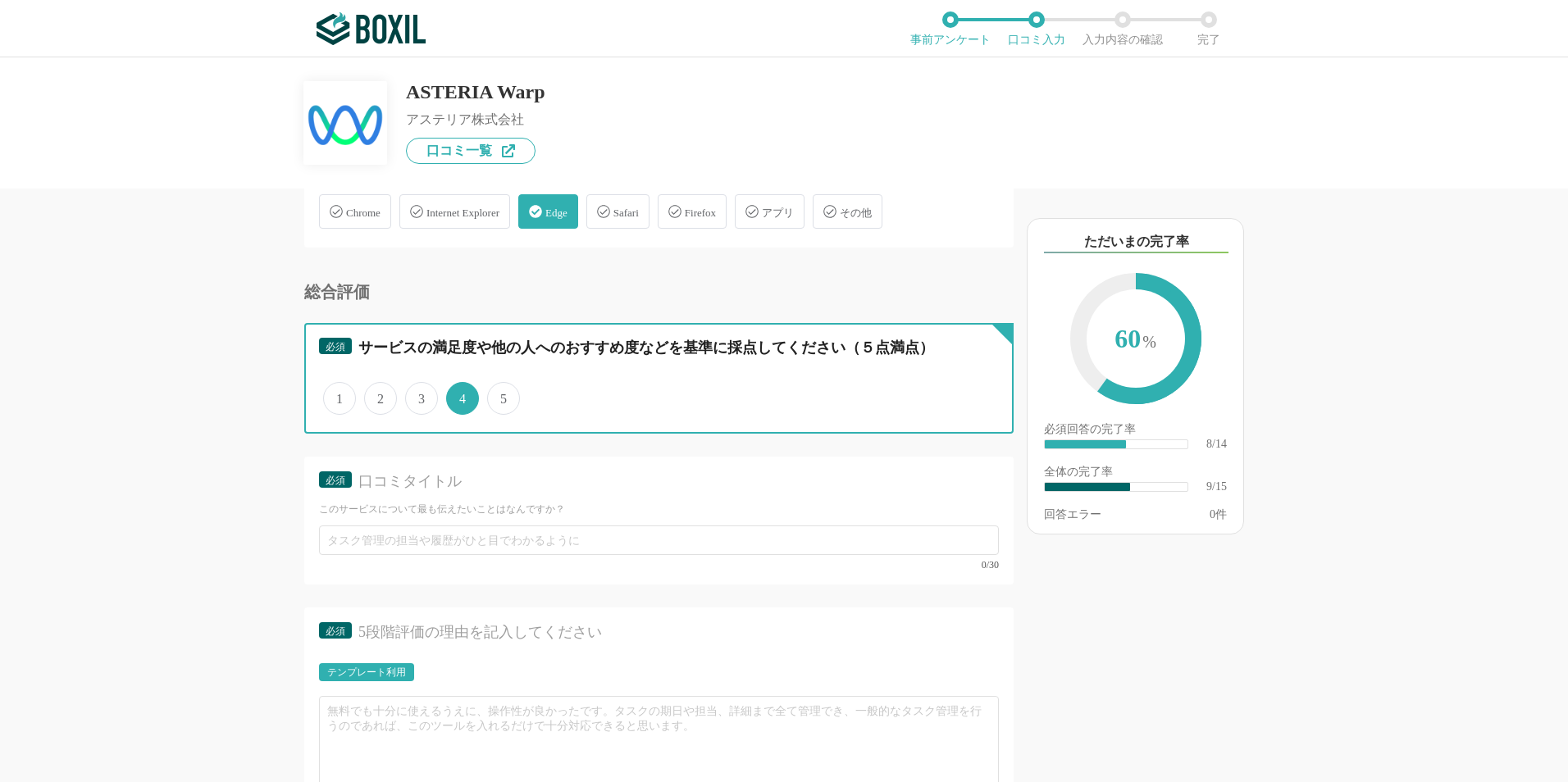
scroll to position [1257, 0]
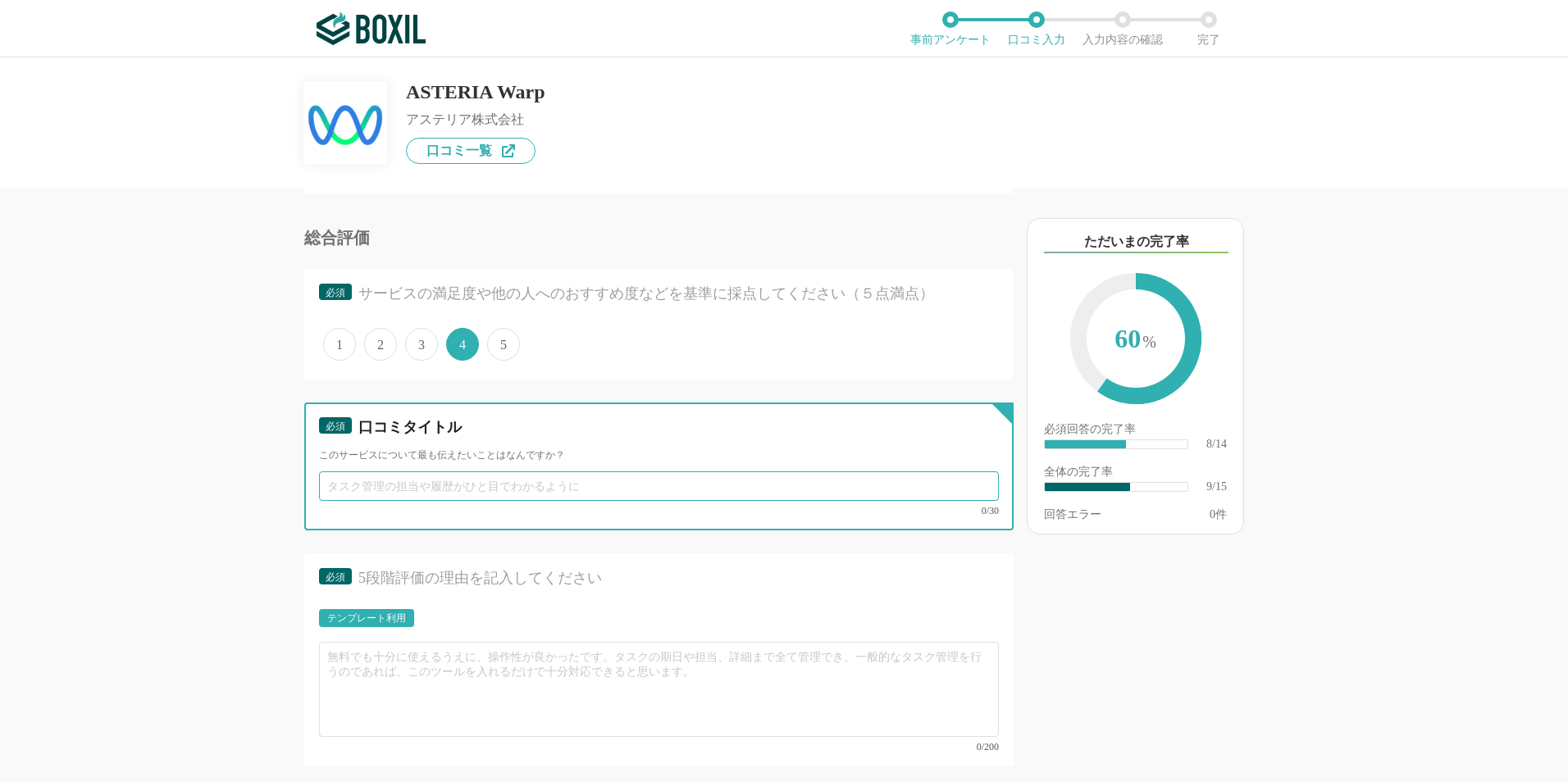
click at [389, 486] on input "text" at bounding box center [660, 486] width 680 height 29
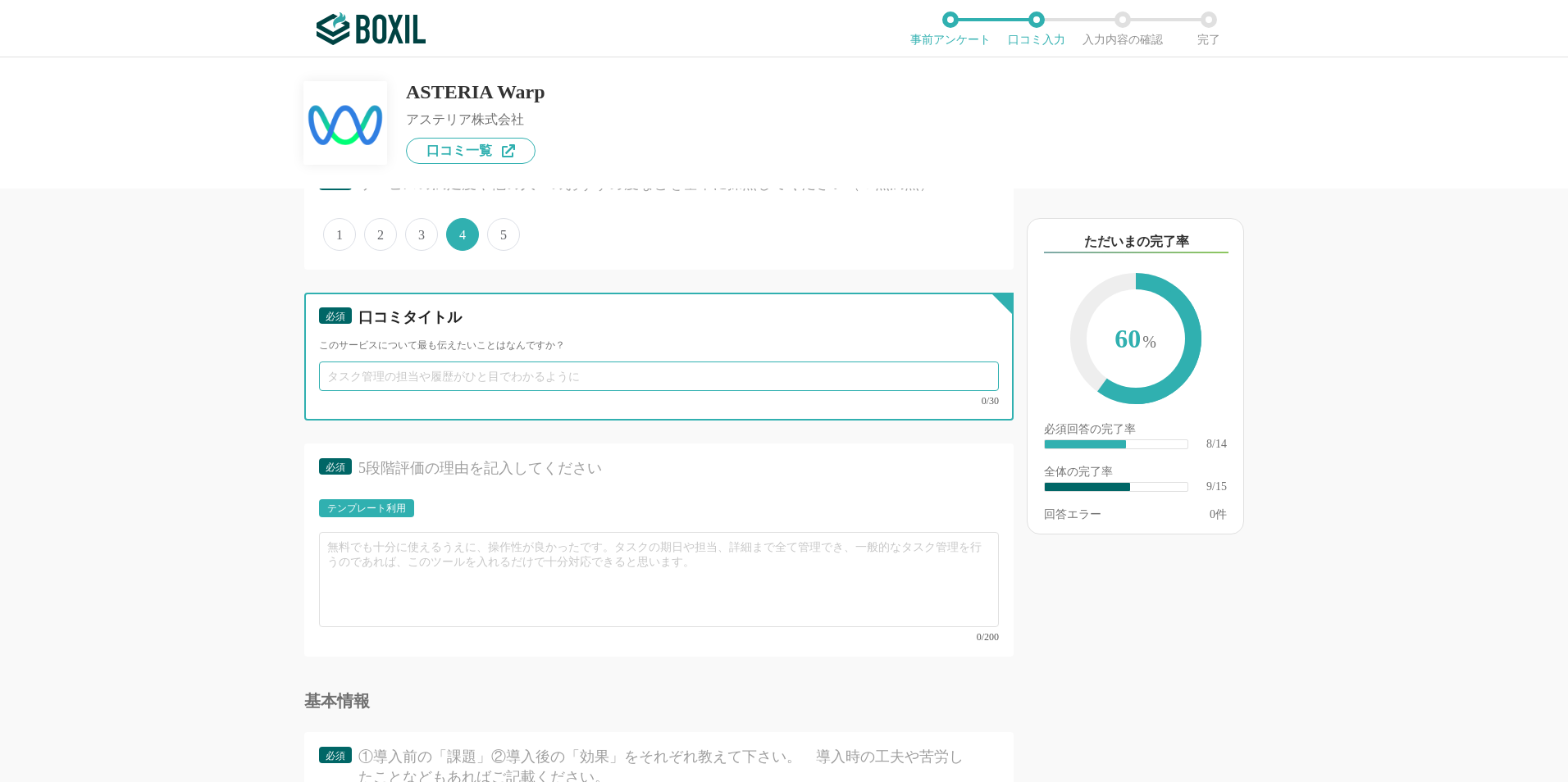
scroll to position [1477, 0]
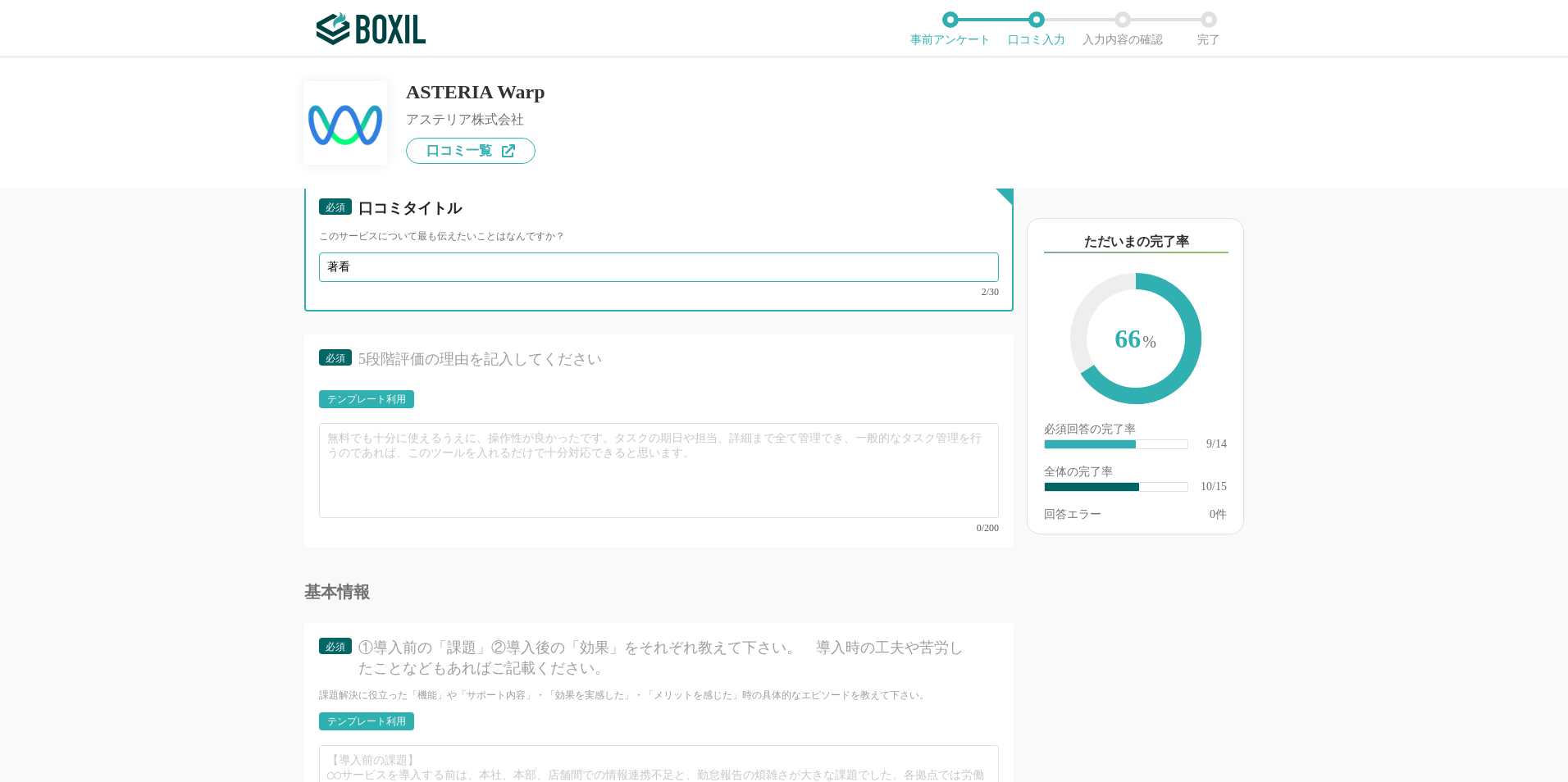
type input "著"
type input "直間的でわかりやすい"
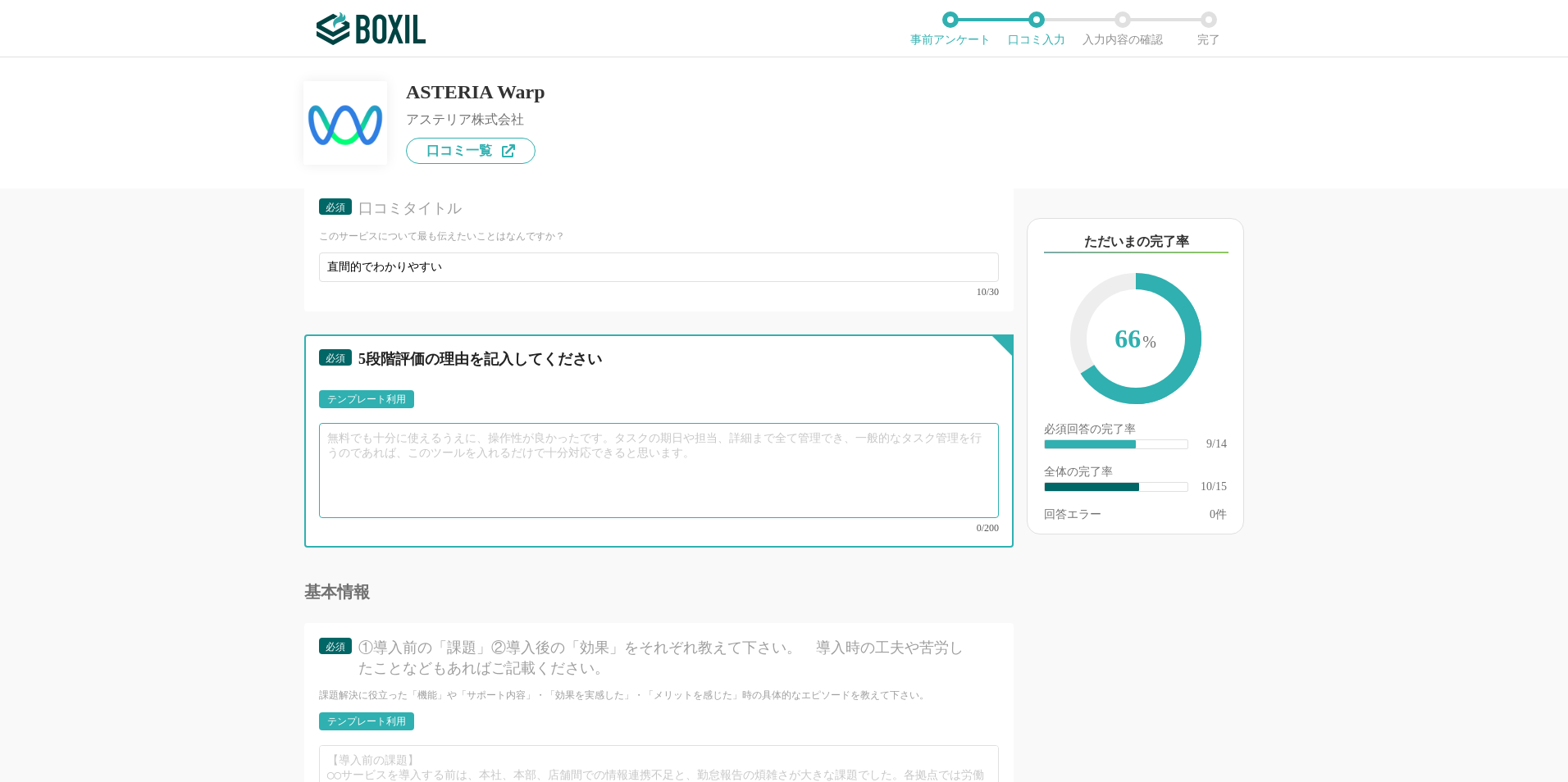
click at [364, 460] on textarea at bounding box center [660, 470] width 680 height 95
paste textarea "ノーコードで多様なシステムやクラウドと連携できる点が魅力です。直間的な操作画面のため、経験が浅くともデータ連携をスピーディーに構築できます。"
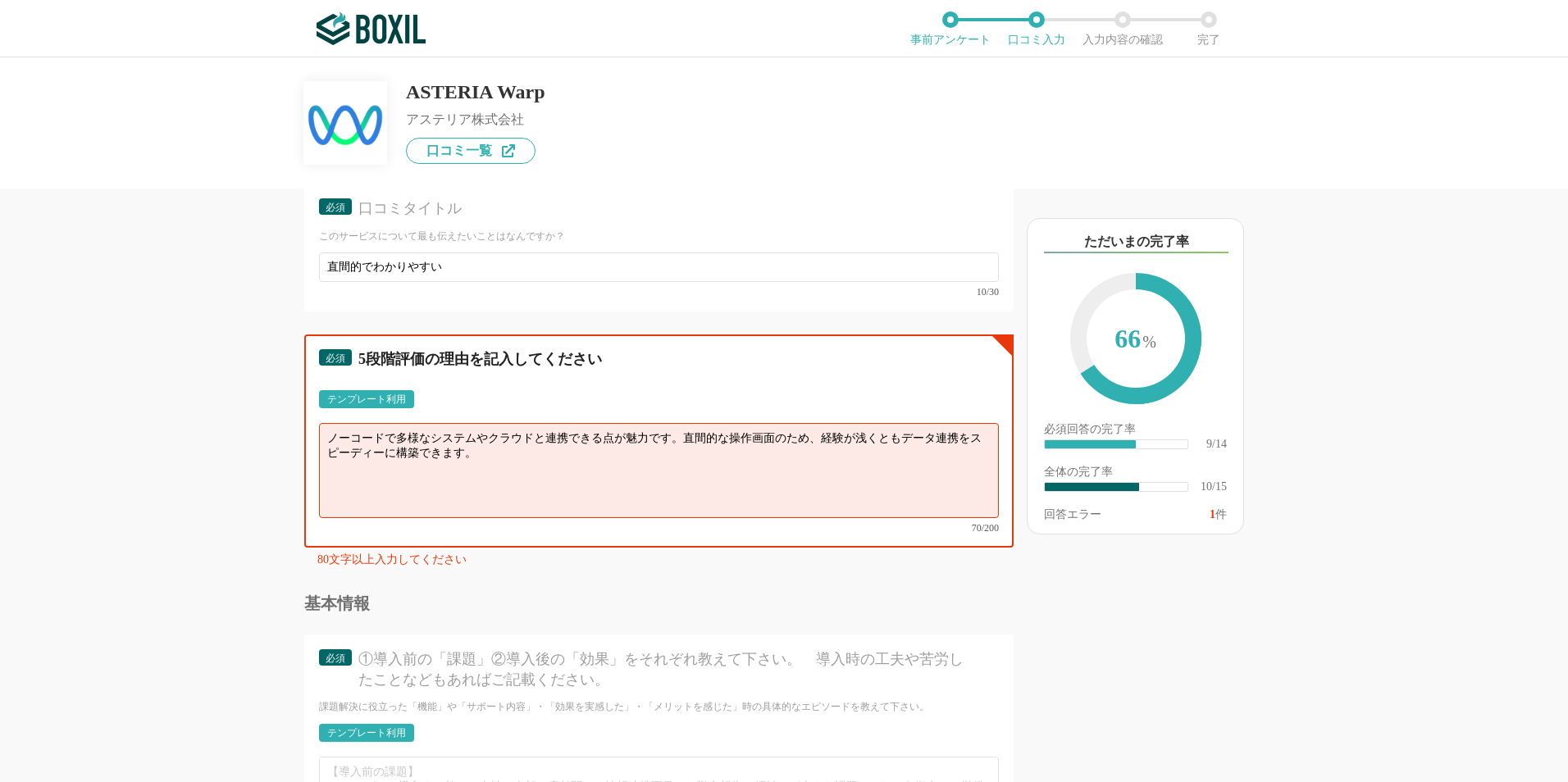
click at [903, 438] on textarea "ノーコードで多様なシステムやクラウドと連携できる点が魅力です。直間的な操作画面のため、経験が浅くともデータ連携をスピーディーに構築できます。" at bounding box center [660, 470] width 680 height 95
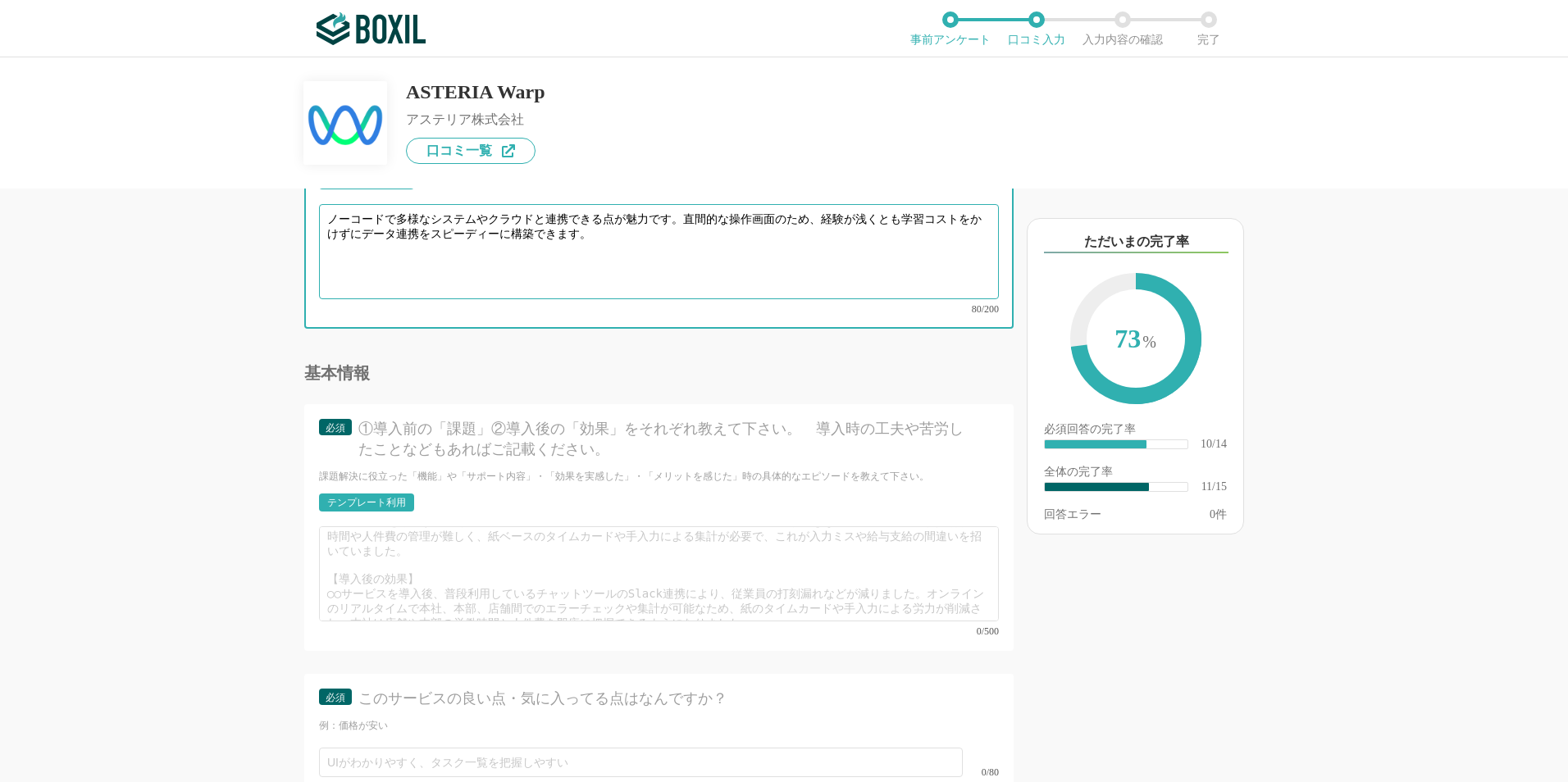
scroll to position [0, 0]
type textarea "ノーコードで多様なシステムやクラウドと連携できる点が魅力です。直間的な操作画面のため、経験が浅くとも学習コストをかけずにデータ連携をスピーディーに構築できます。"
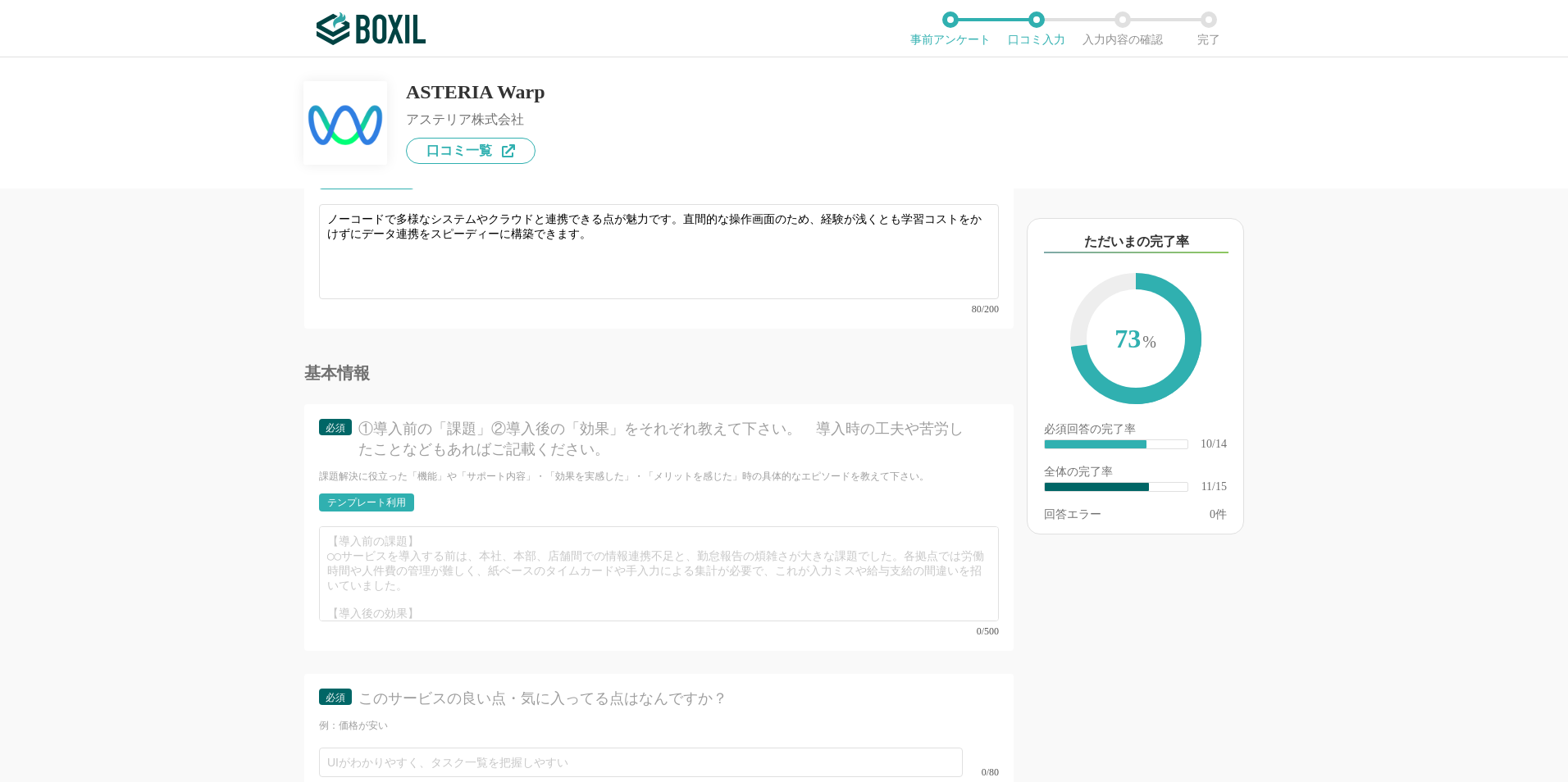
click at [373, 498] on div "テンプレート利用" at bounding box center [366, 503] width 79 height 10
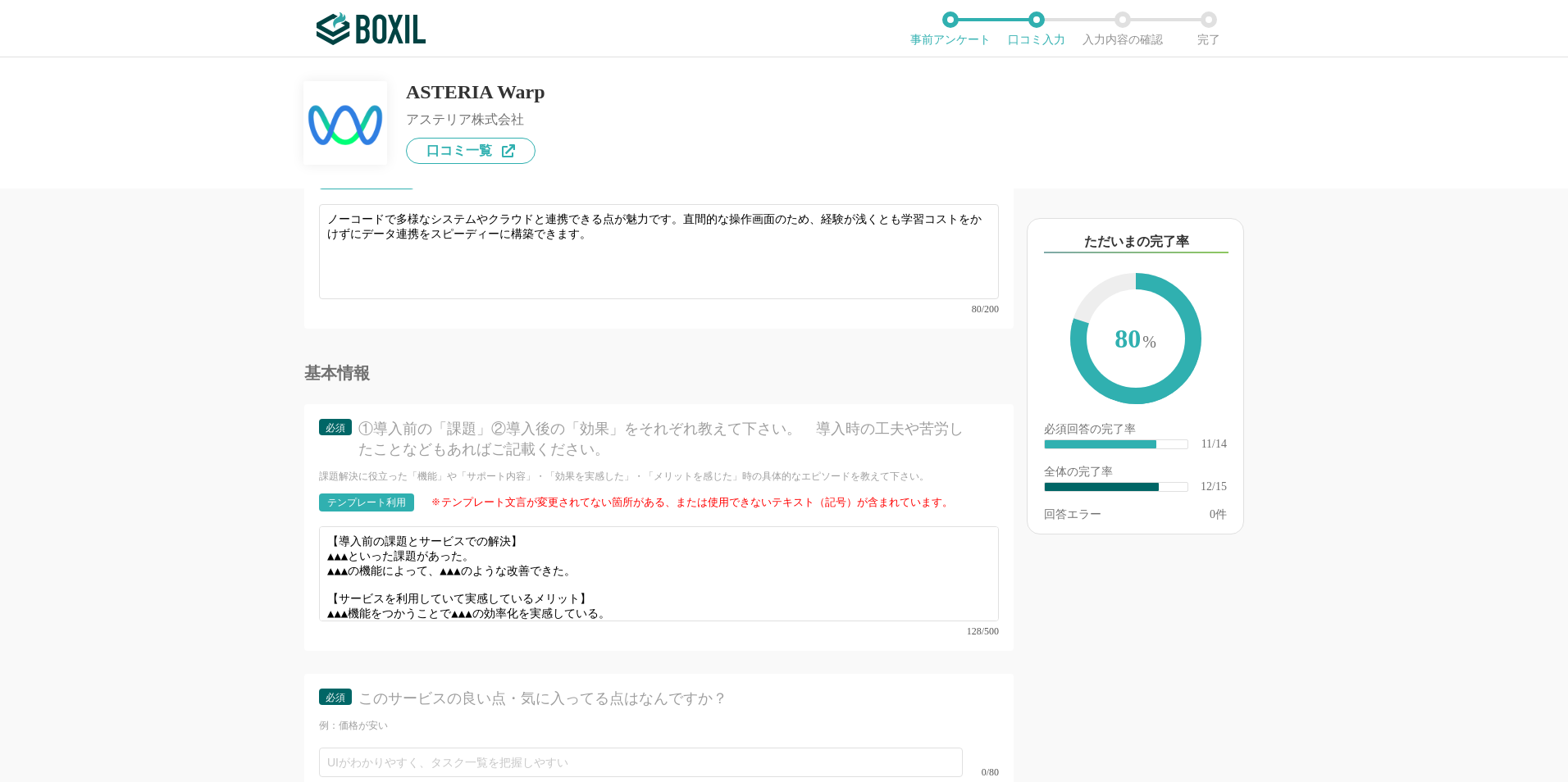
scroll to position [1640, 0]
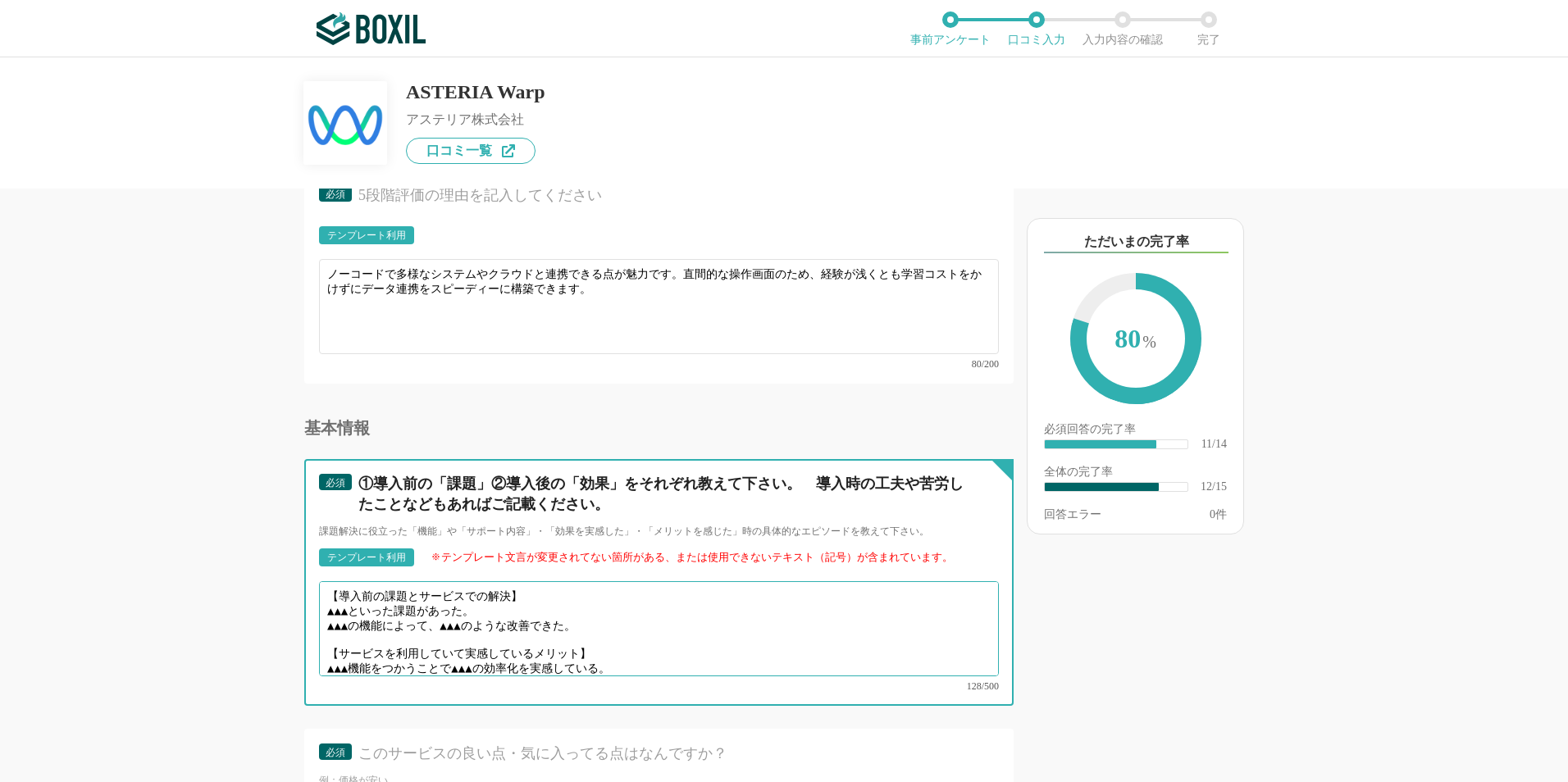
click at [551, 620] on textarea "【導入前の課題とサービスでの解決】 ▲▲▲といった課題があった。 ▲▲▲の機能によって、▲▲▲のような改善できた。 【サービスを利用していて実感しているメリッ…" at bounding box center [660, 629] width 680 height 95
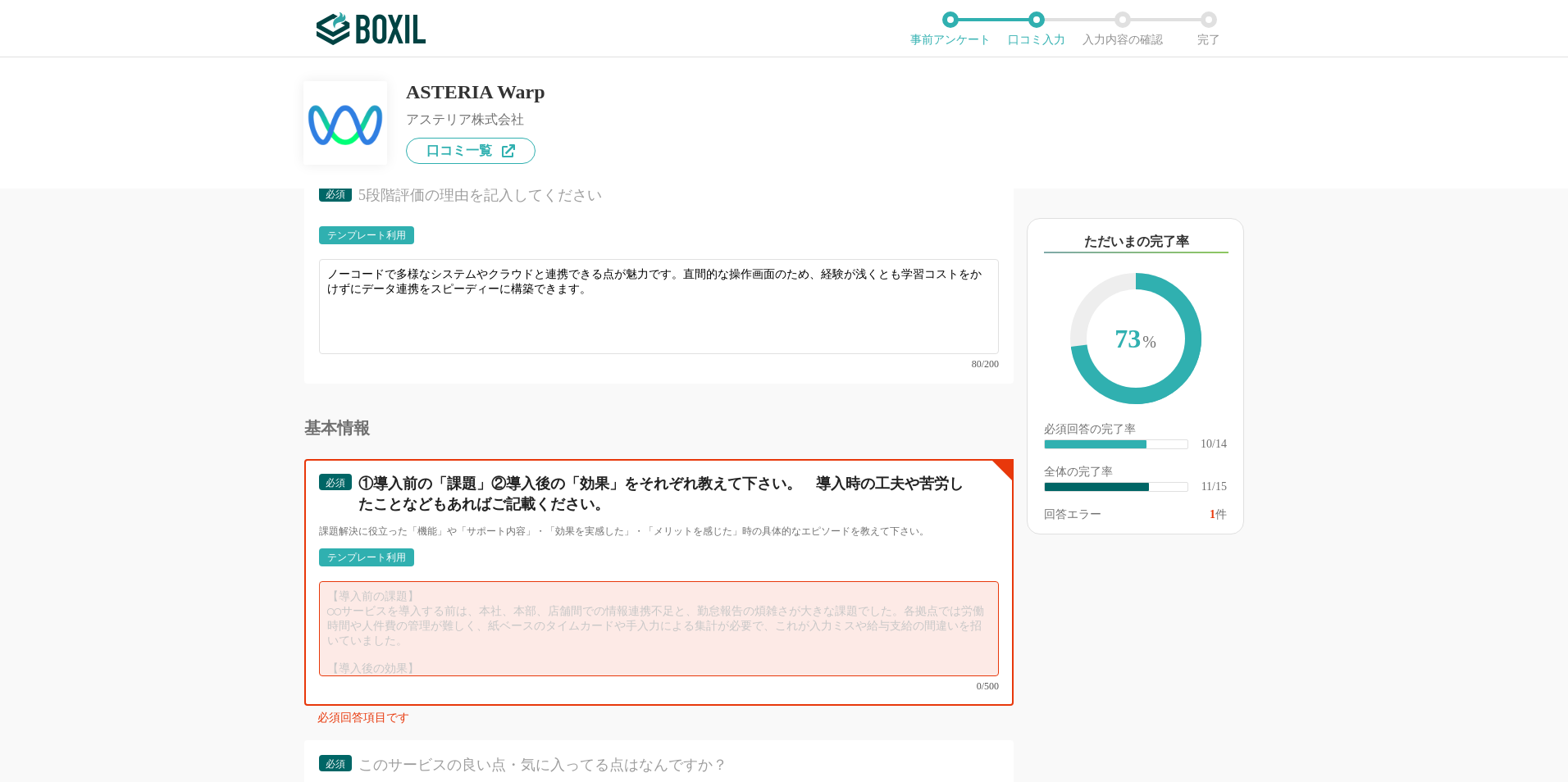
click at [445, 611] on textarea at bounding box center [660, 629] width 680 height 95
paste textarea "データ連携のための整理に苦戦することを見込んでいた中で、かなりスムーズに進めることができました。学習コストも想定の半分程度でした。"
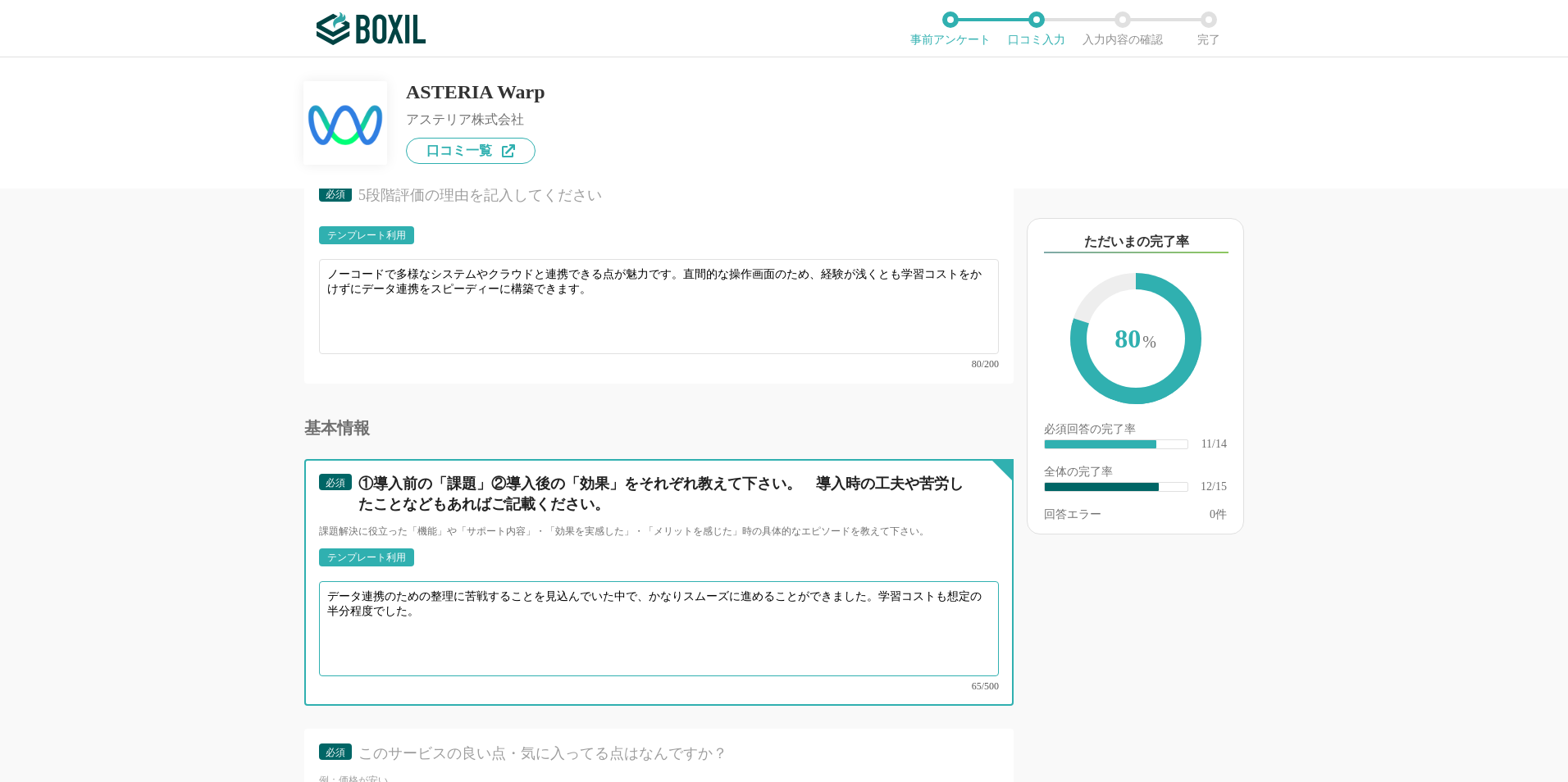
type textarea "データ連携のための整理に苦戦することを見込んでいた中で、かなりスムーズに進めることができました。学習コストも想定の半分程度でした。"
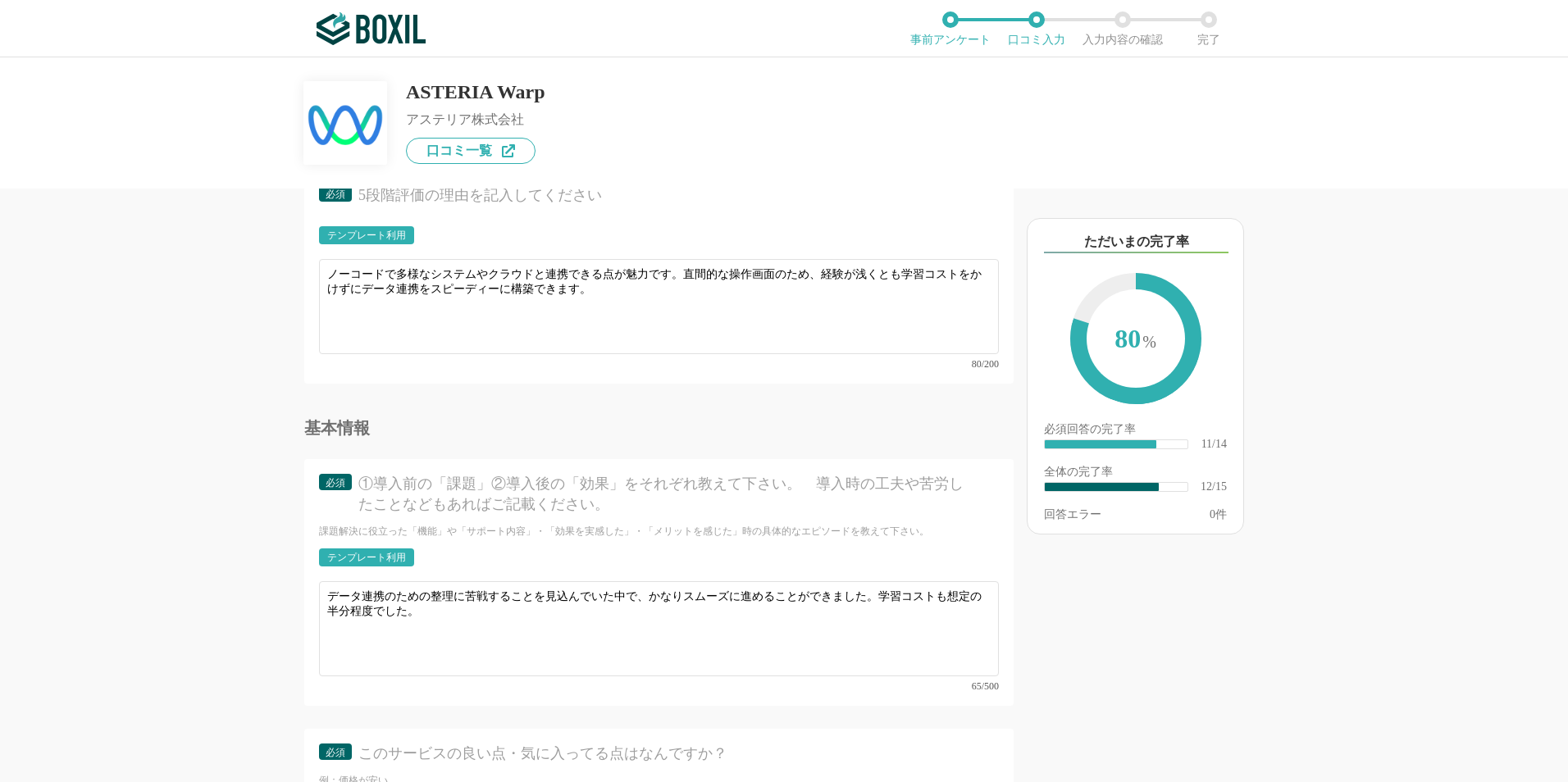
click at [195, 648] on div "他のサービス・ツールと連携していますか？ ※複数選択可 例：Slack、Salesforce 選択したサービス 未選択 ASTERIA Warp 必須 使いや…" at bounding box center [603, 486] width 820 height 594
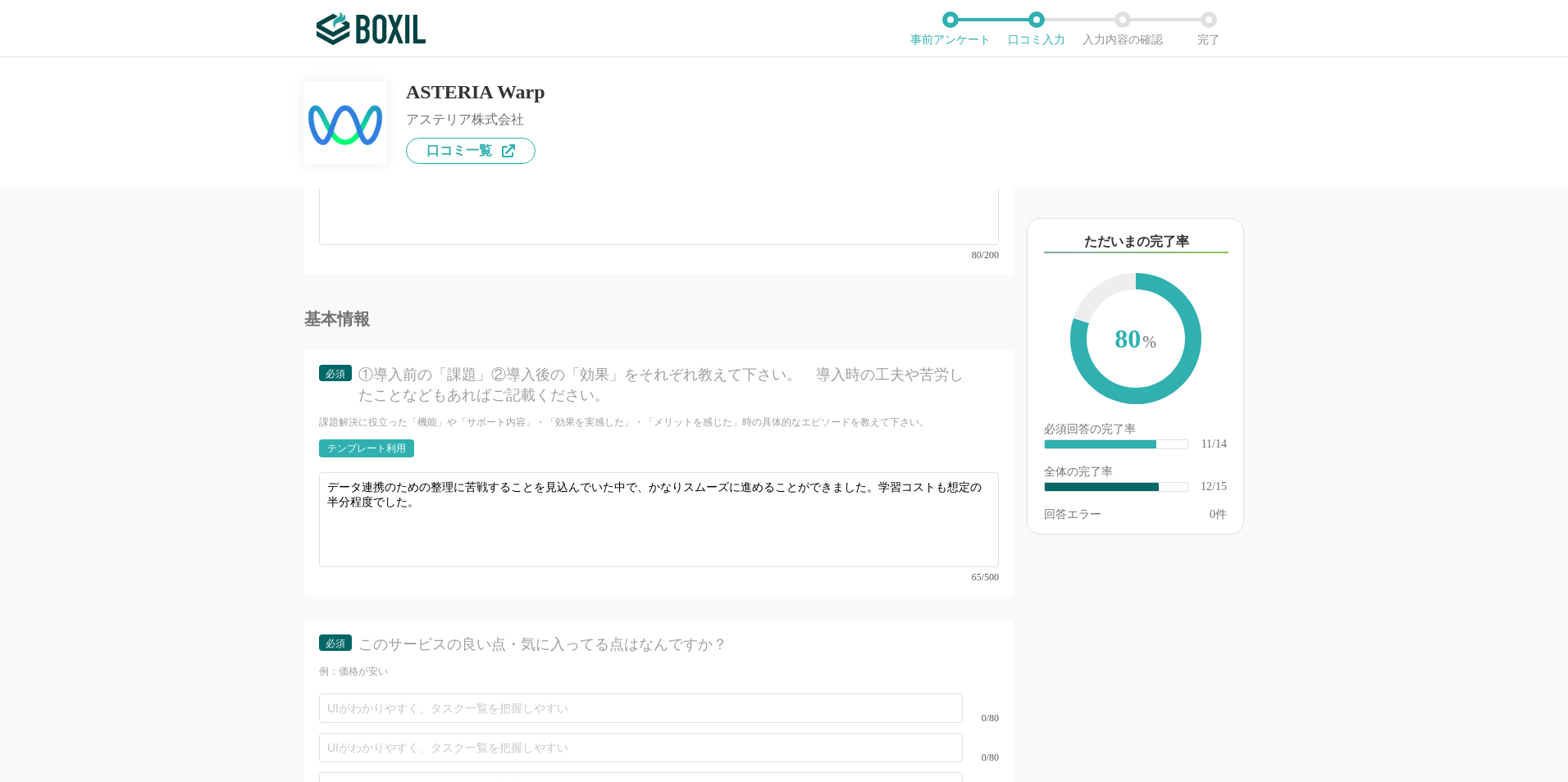
scroll to position [1914, 0]
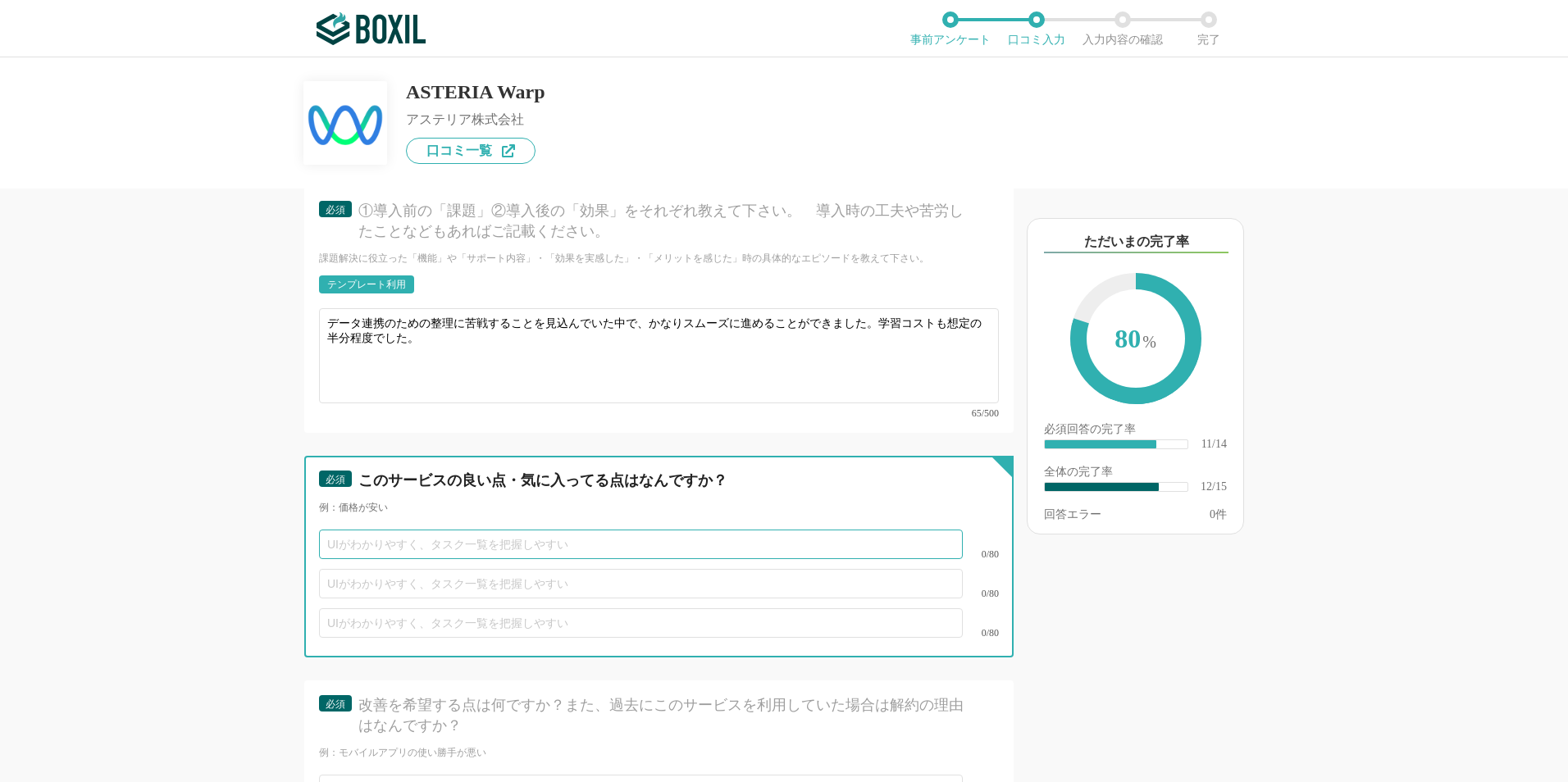
click at [434, 530] on input "text" at bounding box center [641, 544] width 644 height 29
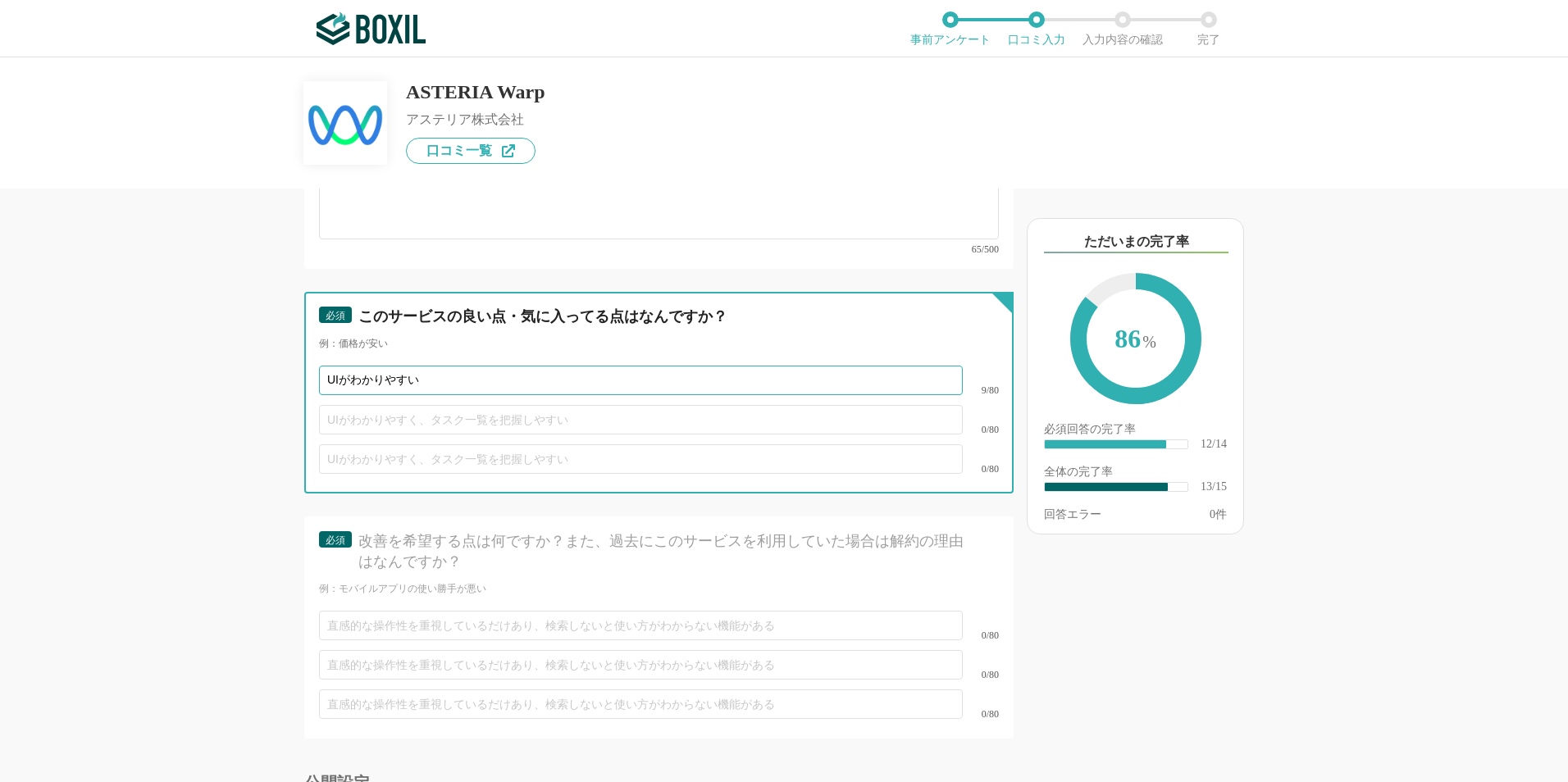
type input "UIがわかりやすい"
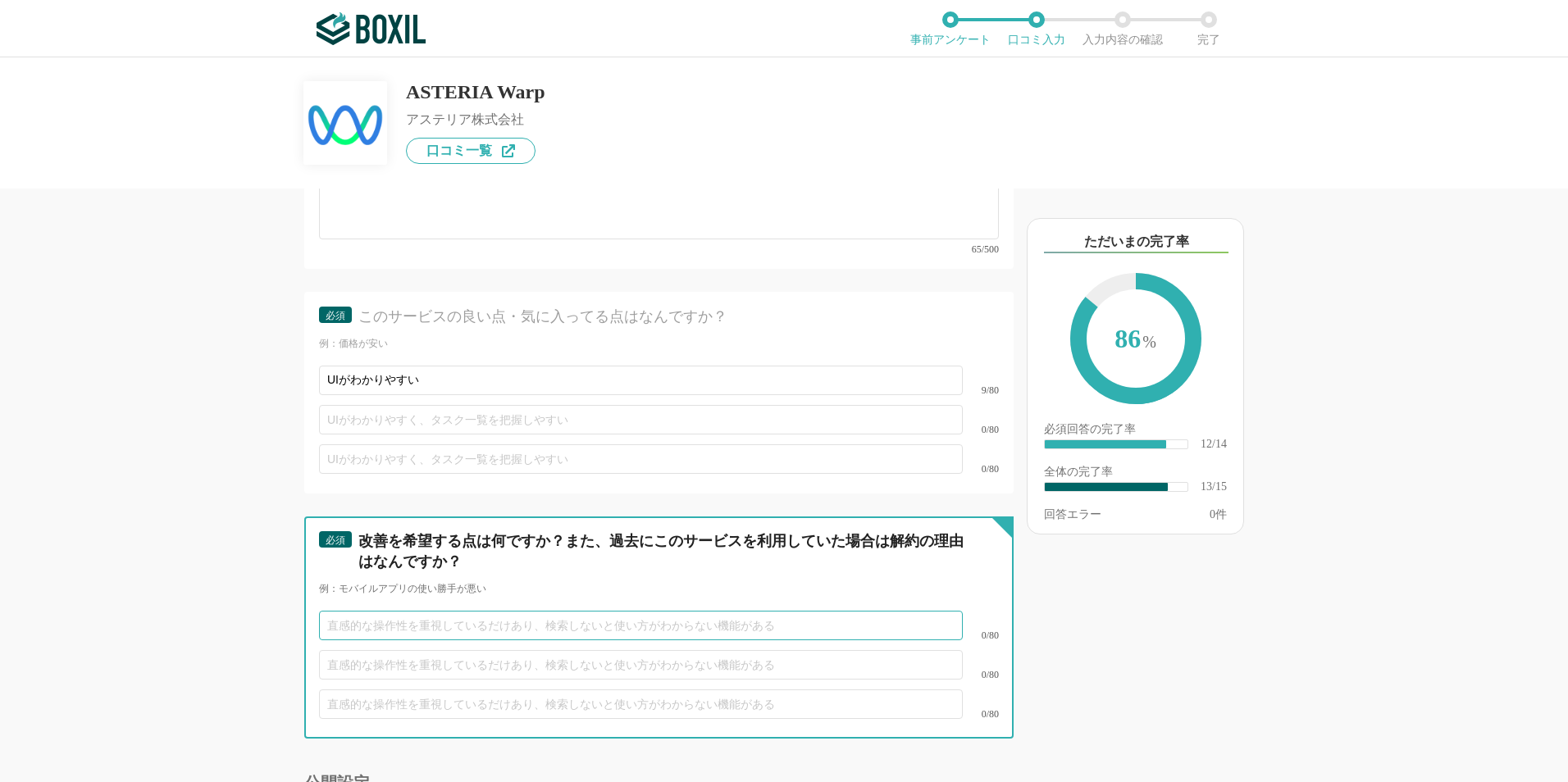
click at [368, 616] on input "text" at bounding box center [641, 625] width 644 height 29
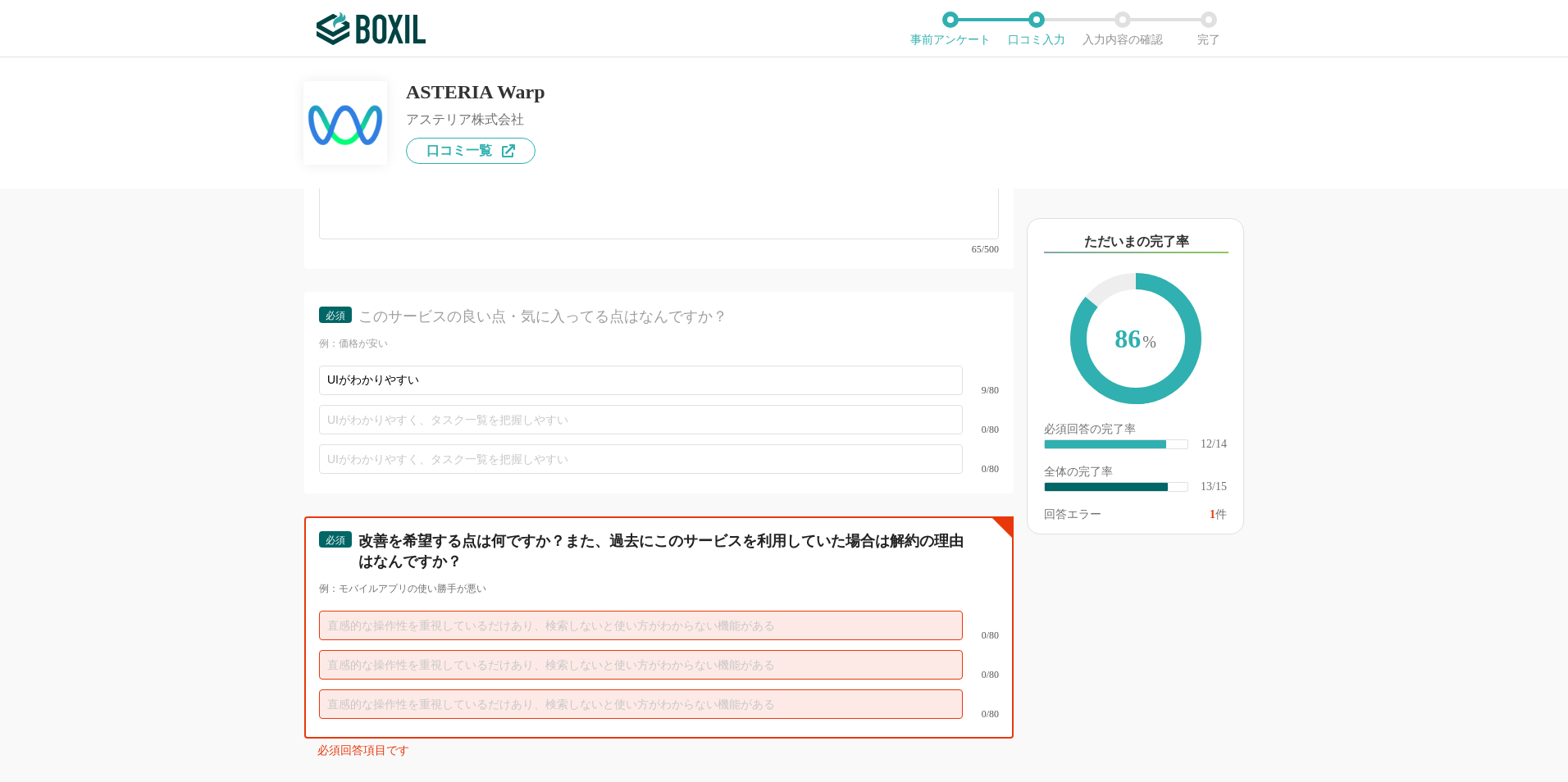
click at [449, 611] on input "text" at bounding box center [641, 625] width 644 height 29
paste input "マニュアルやサンプルなどが充実するとより導入しやすくなるかと思います"
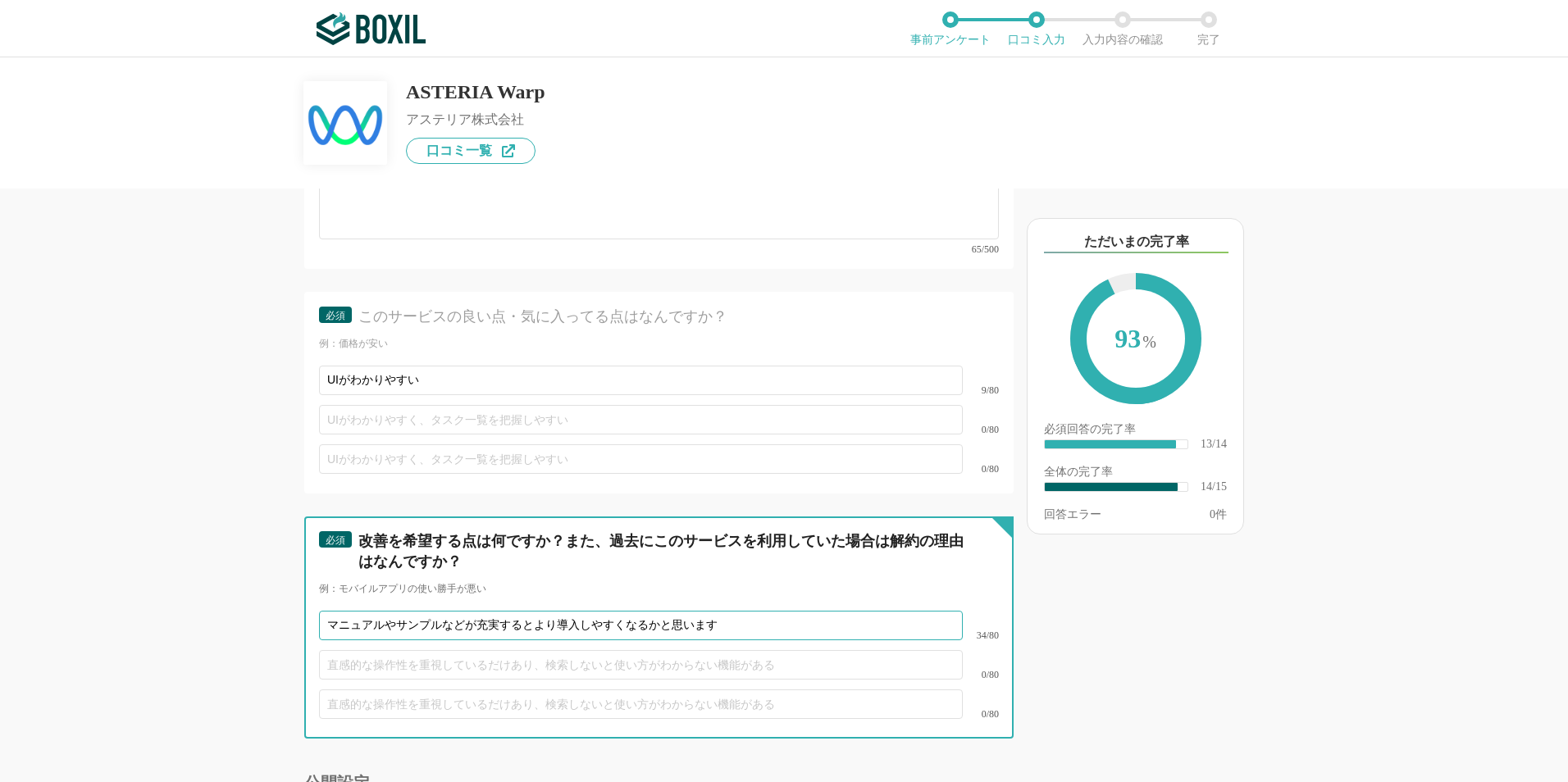
type input "マニュアルやサンプルなどが充実するとより導入しやすくなるかと思います"
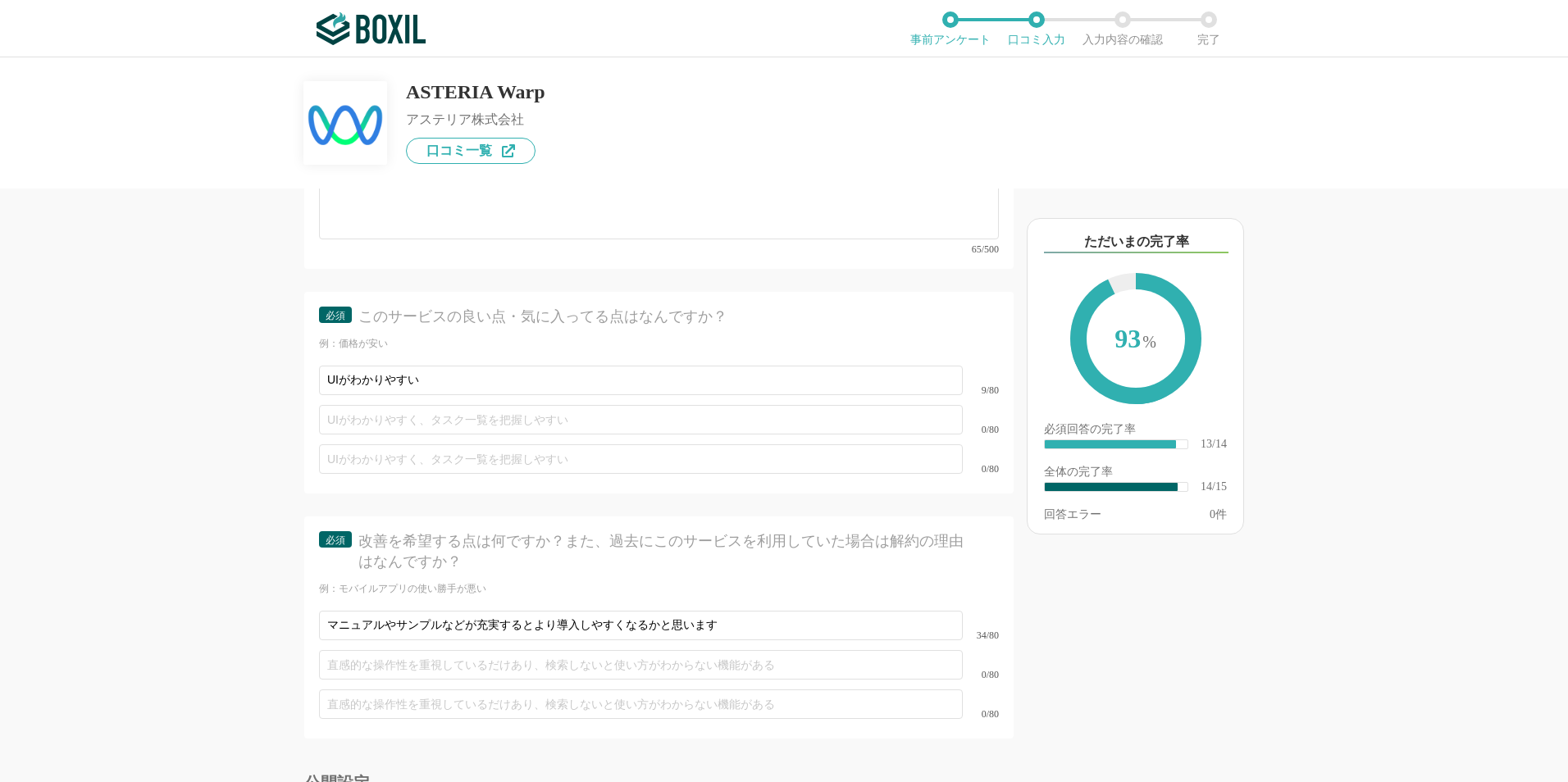
click at [157, 586] on div "他のサービス・ツールと連携していますか？ ※複数選択可 例：Slack、Salesforce 選択したサービス 未選択 ASTERIA Warp 必須 使いや…" at bounding box center [784, 419] width 1568 height 725
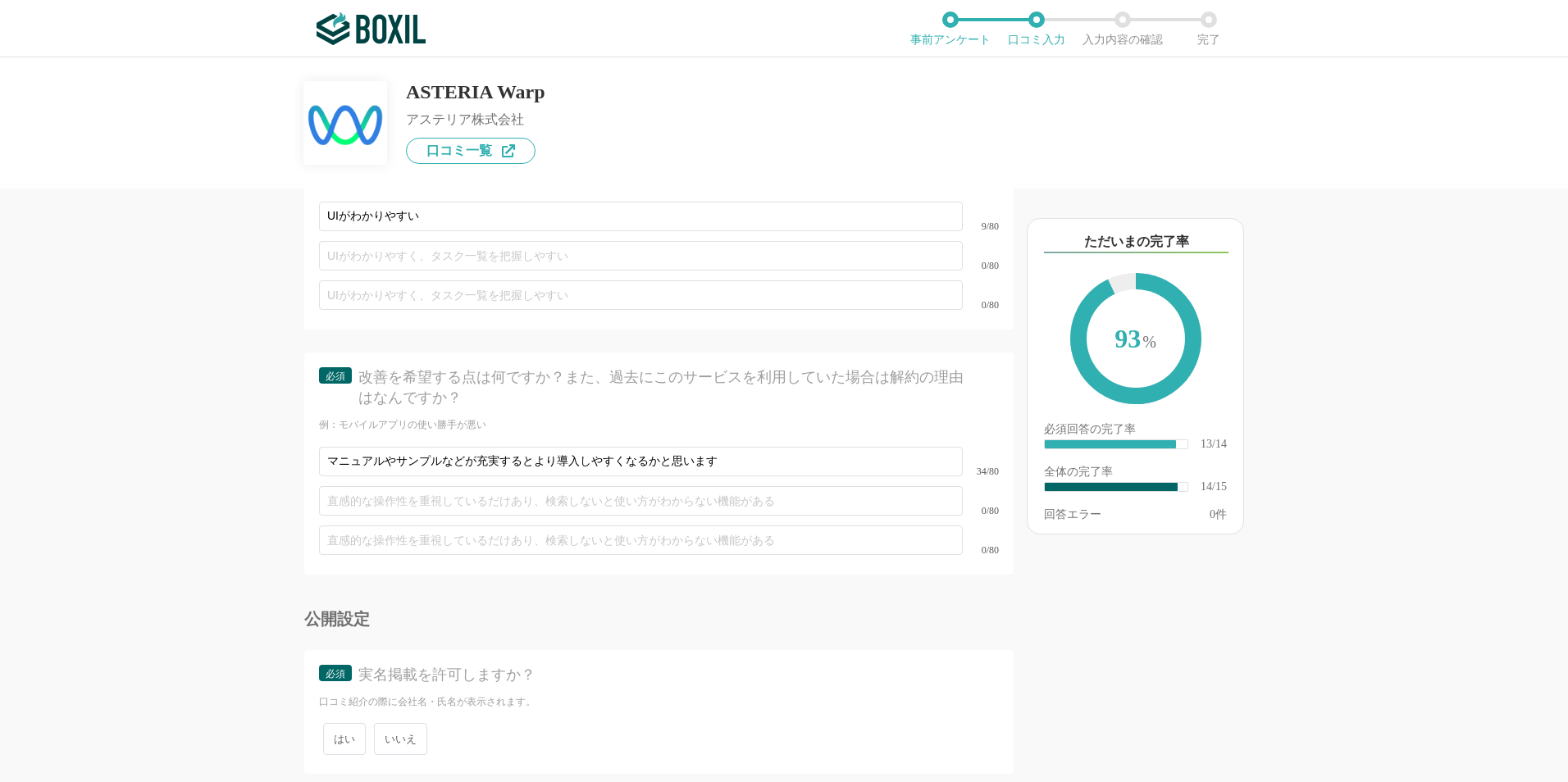
click at [405, 723] on span "いいえ" at bounding box center [401, 739] width 53 height 32
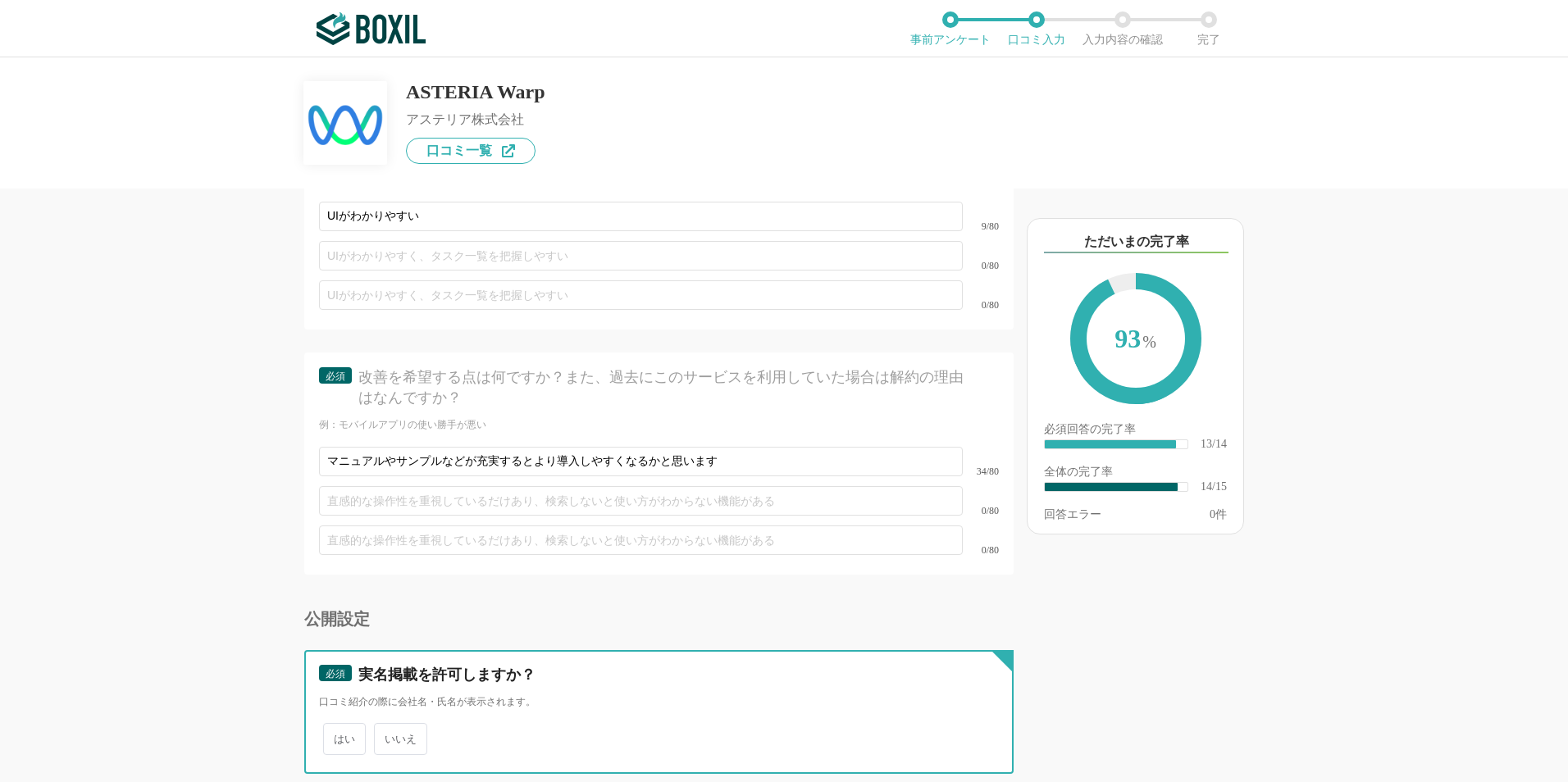
click at [389, 726] on input "いいえ" at bounding box center [383, 731] width 10 height 10
radio input "true"
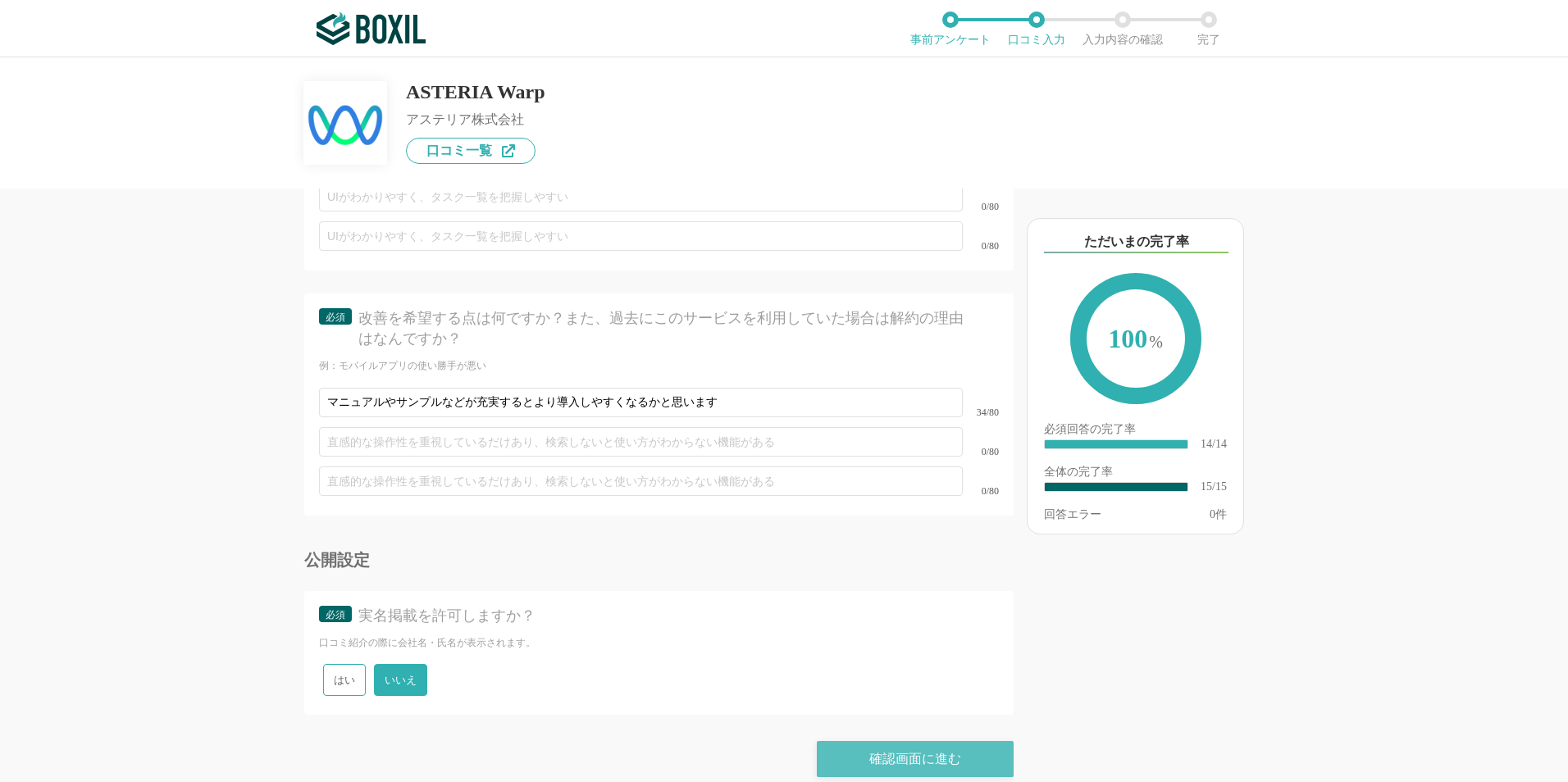
click at [915, 743] on div "確認画面に進む" at bounding box center [915, 759] width 197 height 36
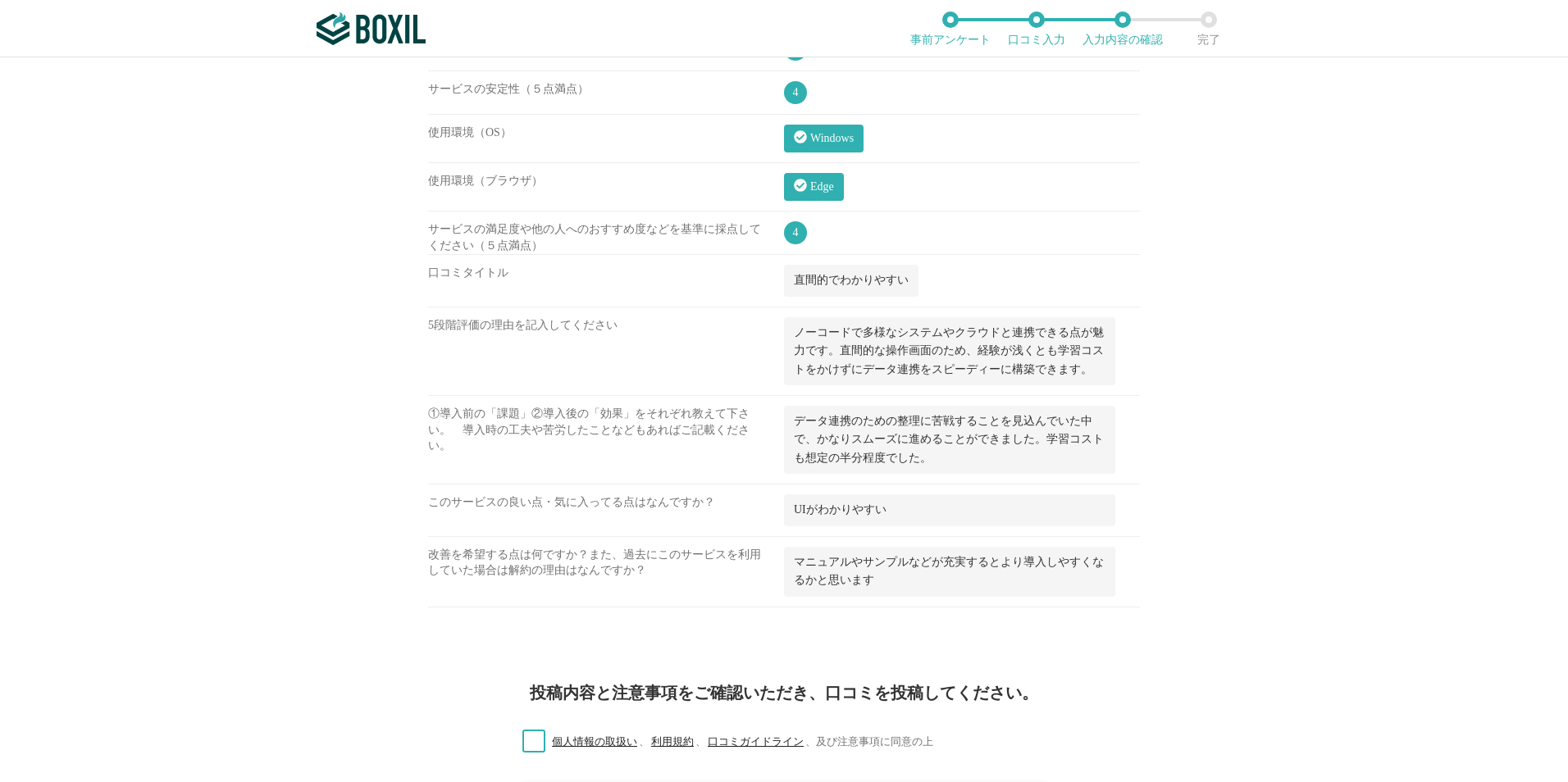
scroll to position [846, 0]
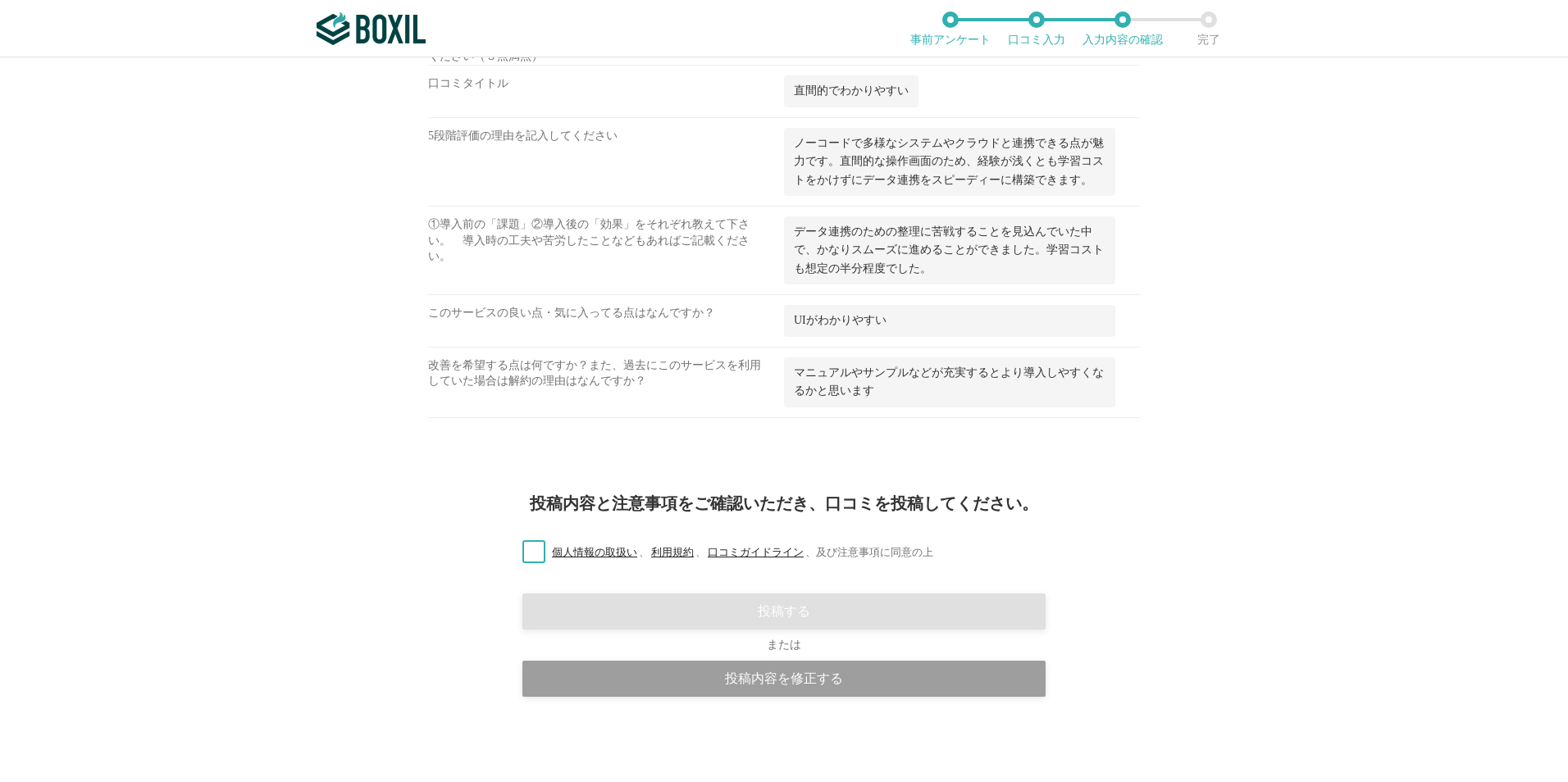
click at [530, 551] on label "個人情報の取扱い 、 利用規約 、 口コミガイドライン 、 及び注意事項に同意の上" at bounding box center [721, 553] width 424 height 17
click at [0, 0] on input "個人情報の取扱い 、 利用規約 、 口コミガイドライン 、 及び注意事項に同意の上" at bounding box center [0, 0] width 0 height 0
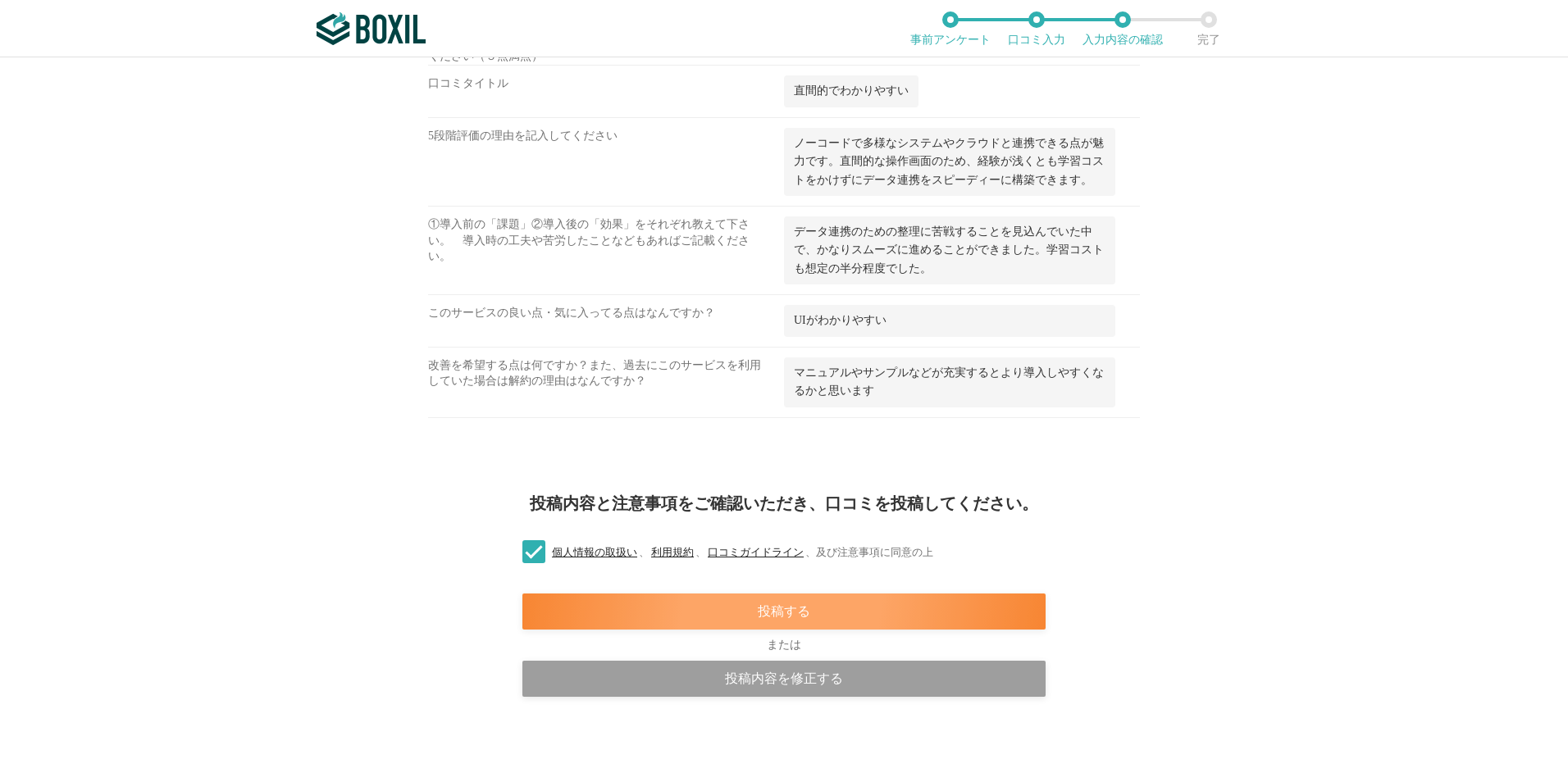
click at [696, 620] on div "投稿する" at bounding box center [784, 612] width 524 height 36
